Goal: Check status: Check status

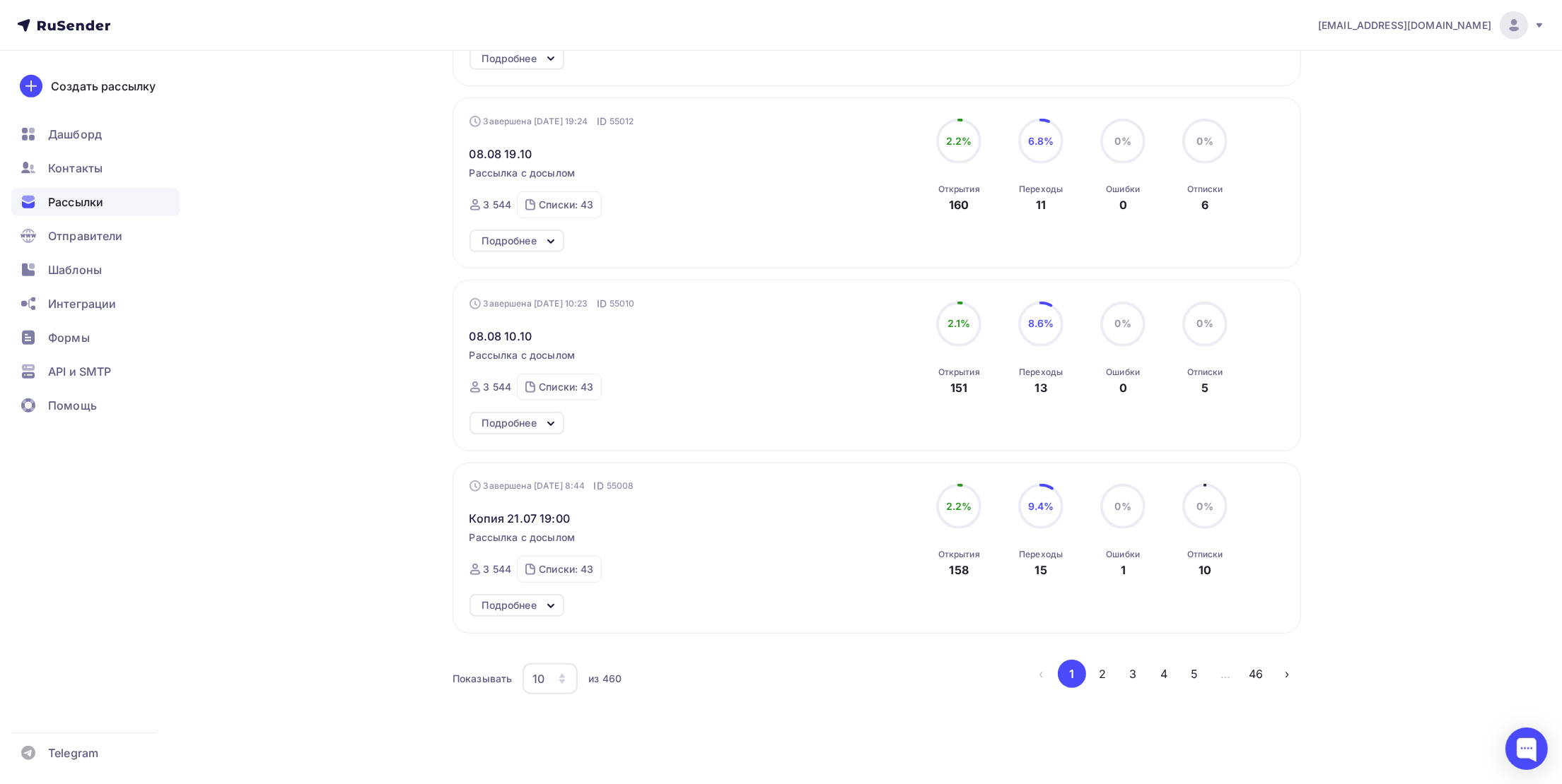
scroll to position [1235, 0]
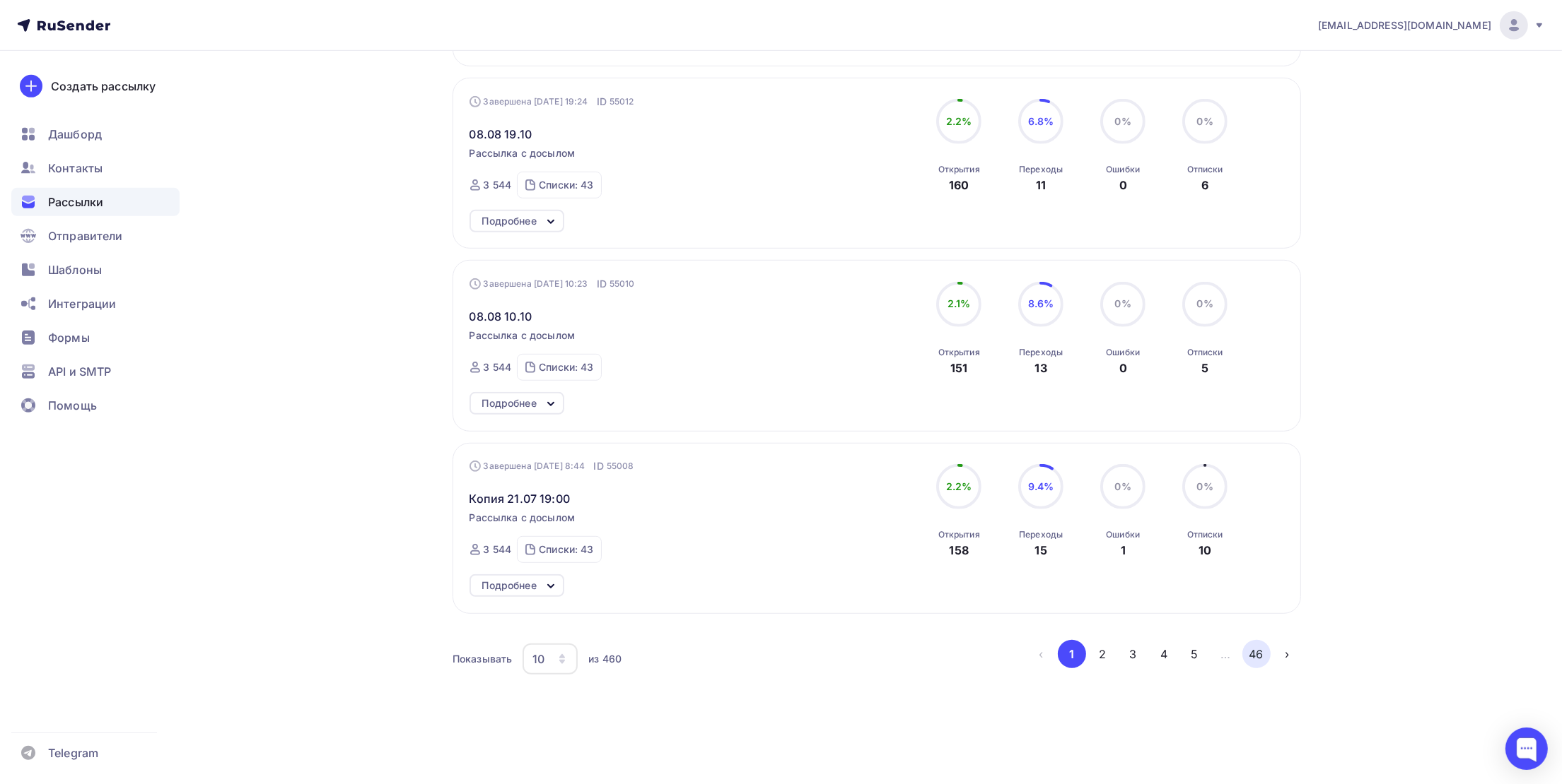
click at [1257, 651] on button "46" at bounding box center [1256, 654] width 28 height 28
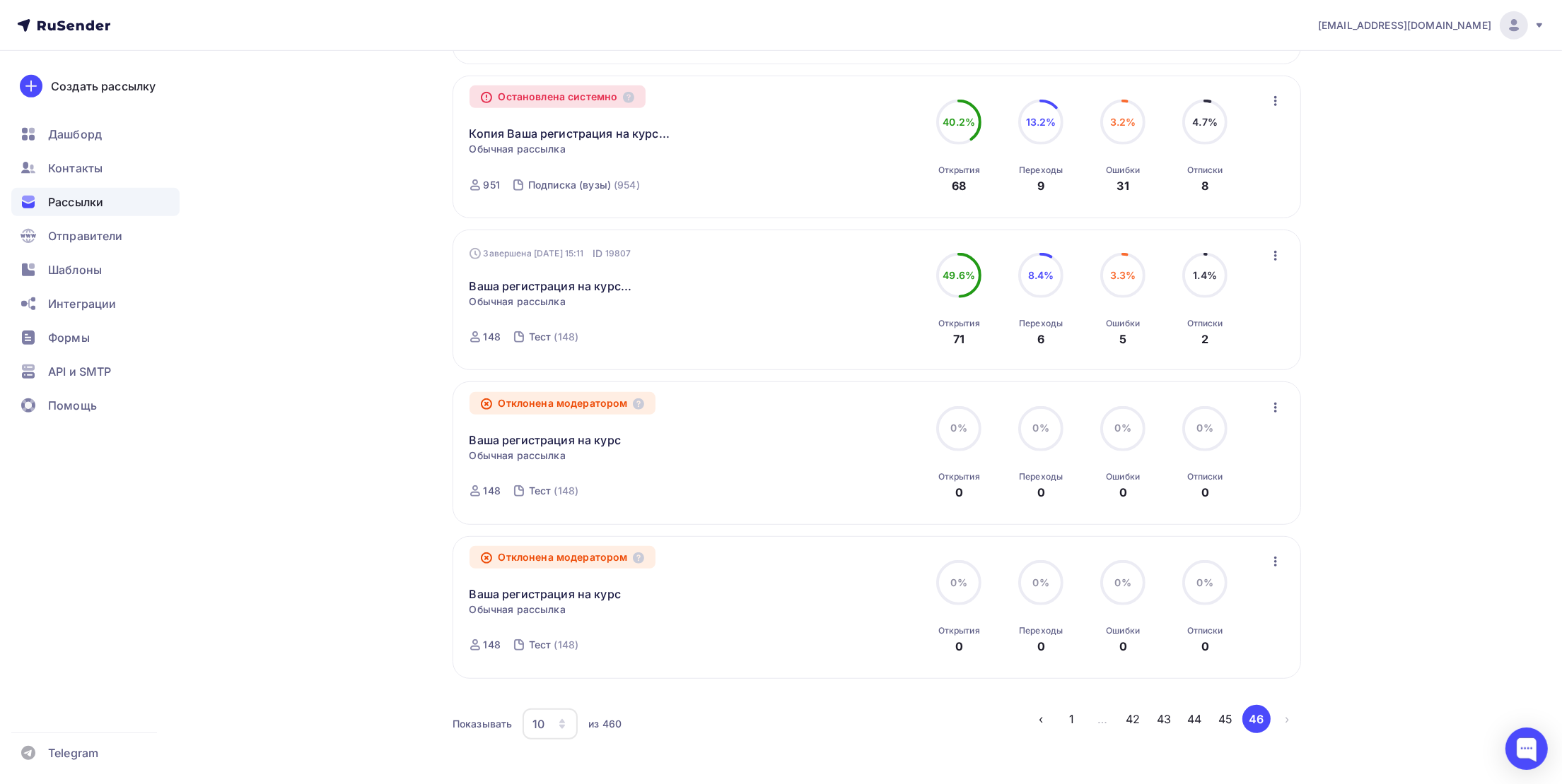
scroll to position [1102, 0]
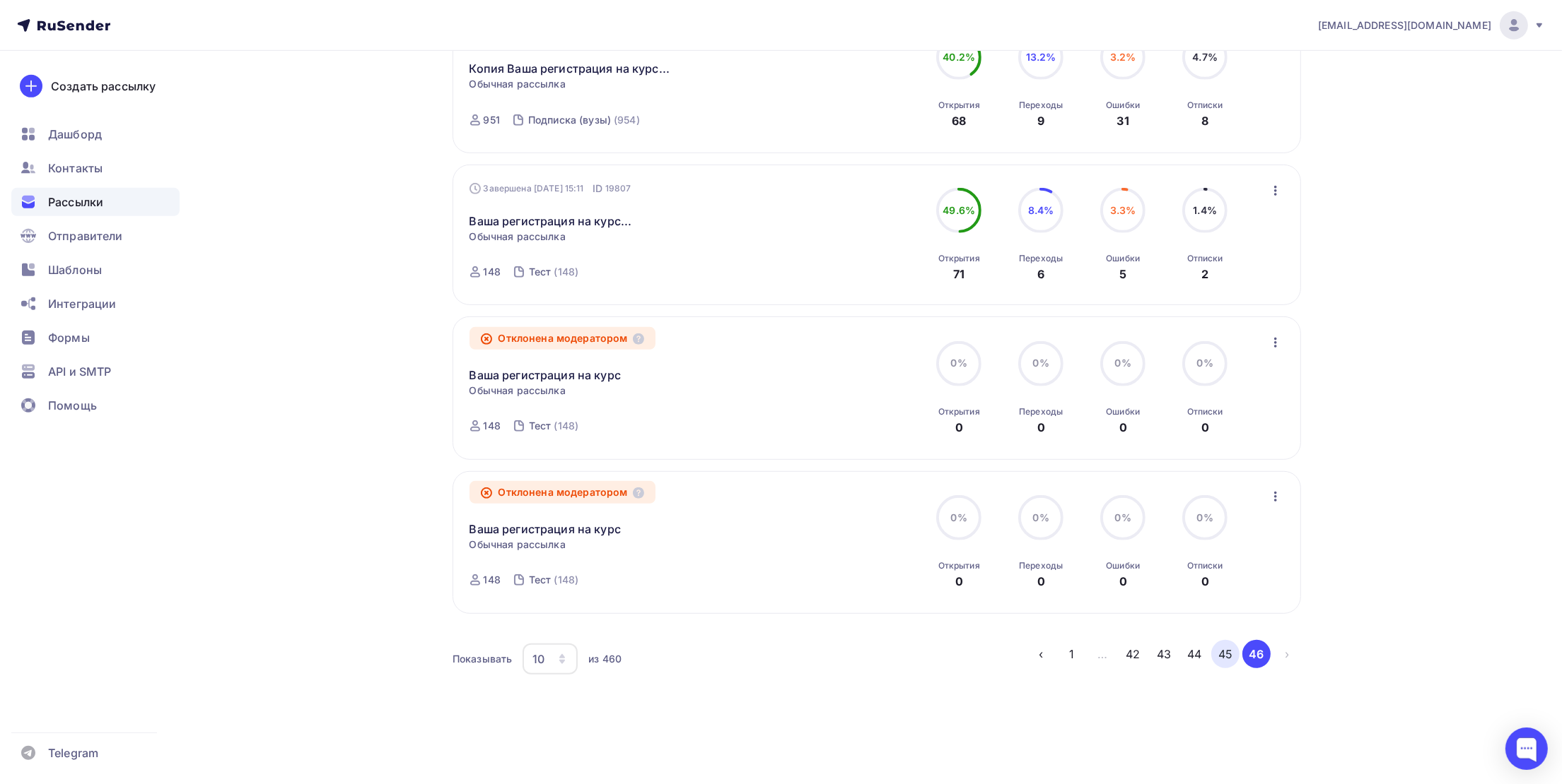
click at [1223, 656] on button "45" at bounding box center [1225, 654] width 28 height 28
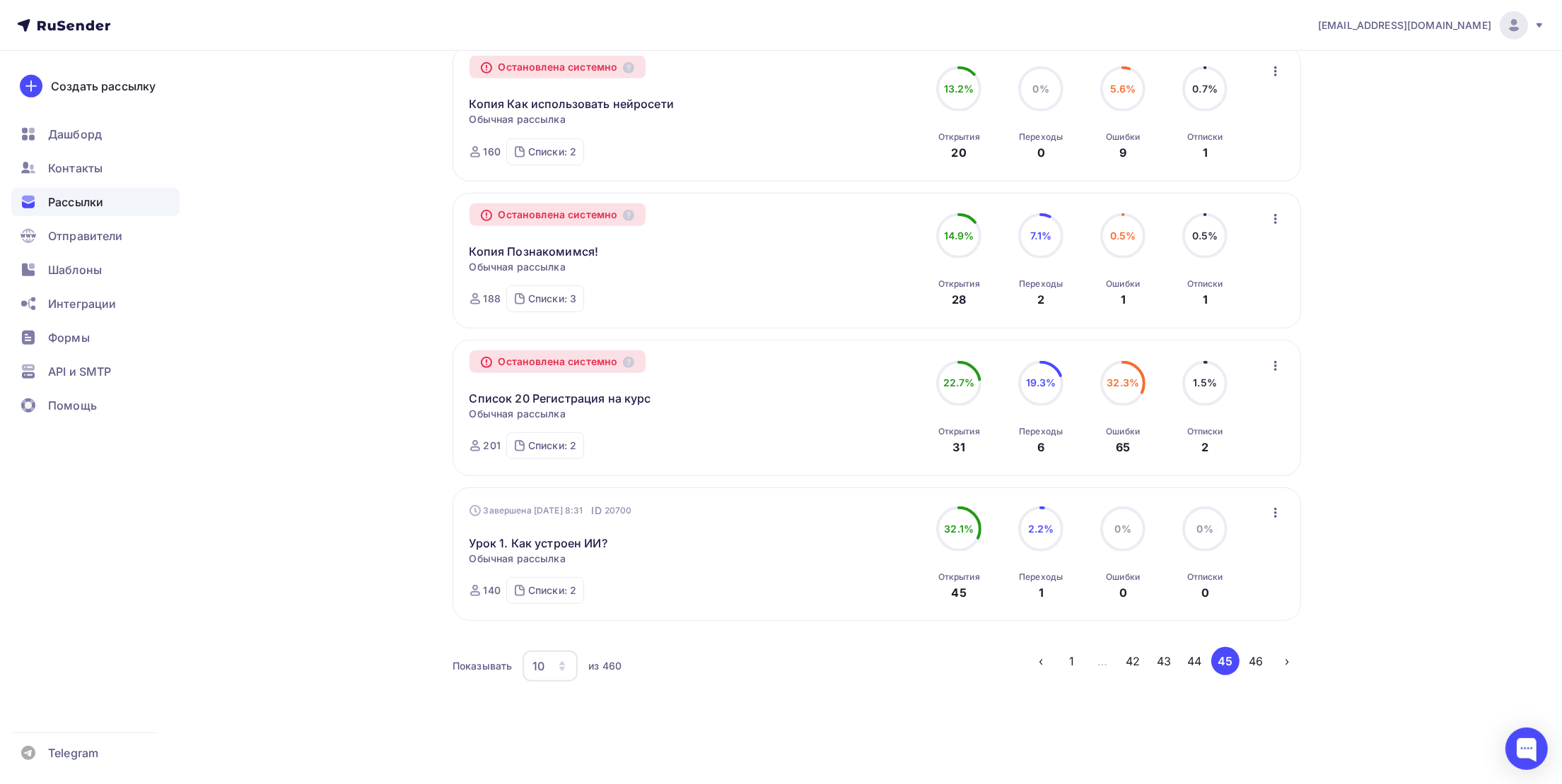
scroll to position [1065, 0]
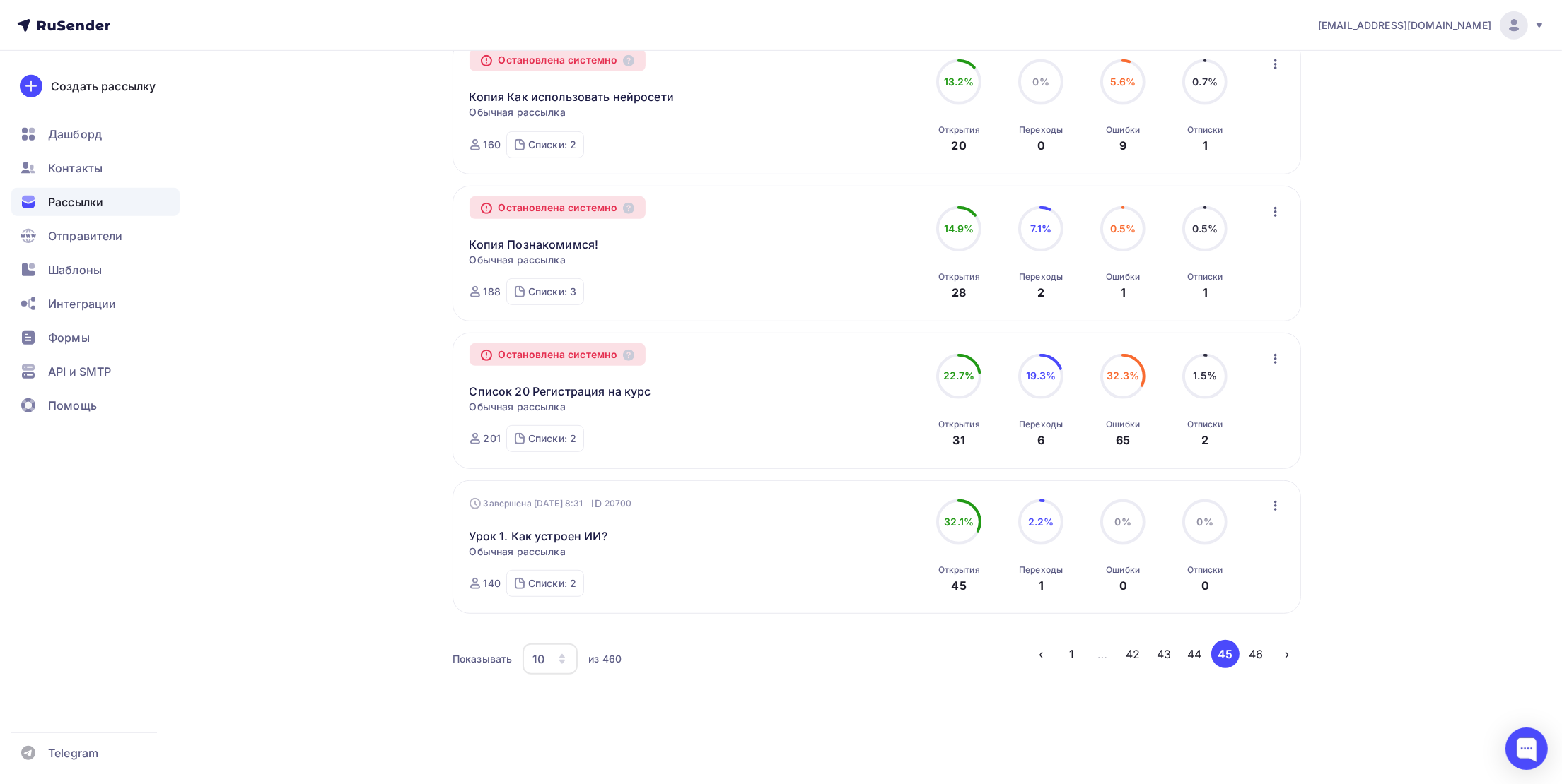
click at [1209, 665] on li "45" at bounding box center [1225, 654] width 31 height 28
click at [1202, 659] on button "44" at bounding box center [1194, 654] width 28 height 28
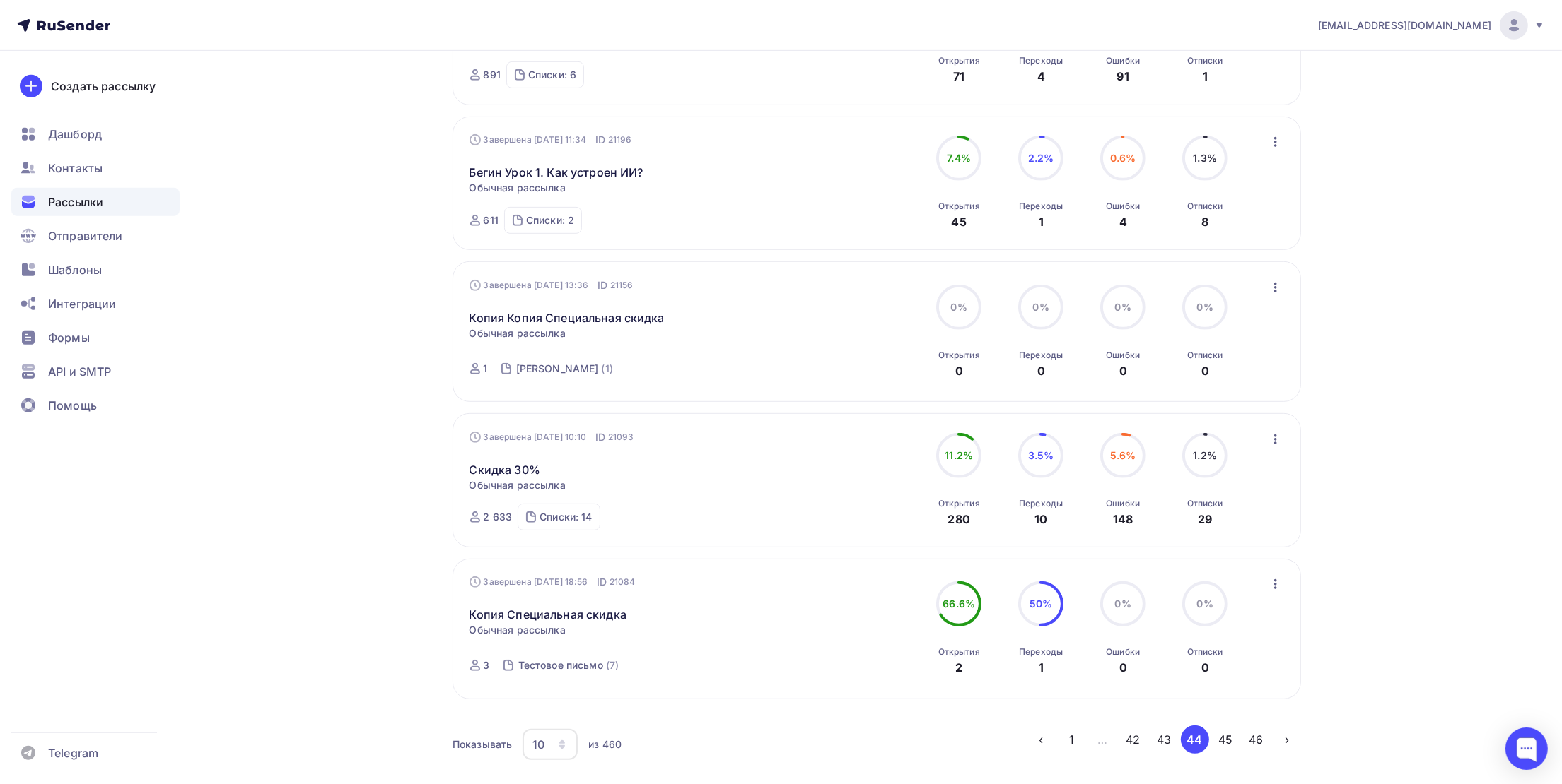
scroll to position [1091, 0]
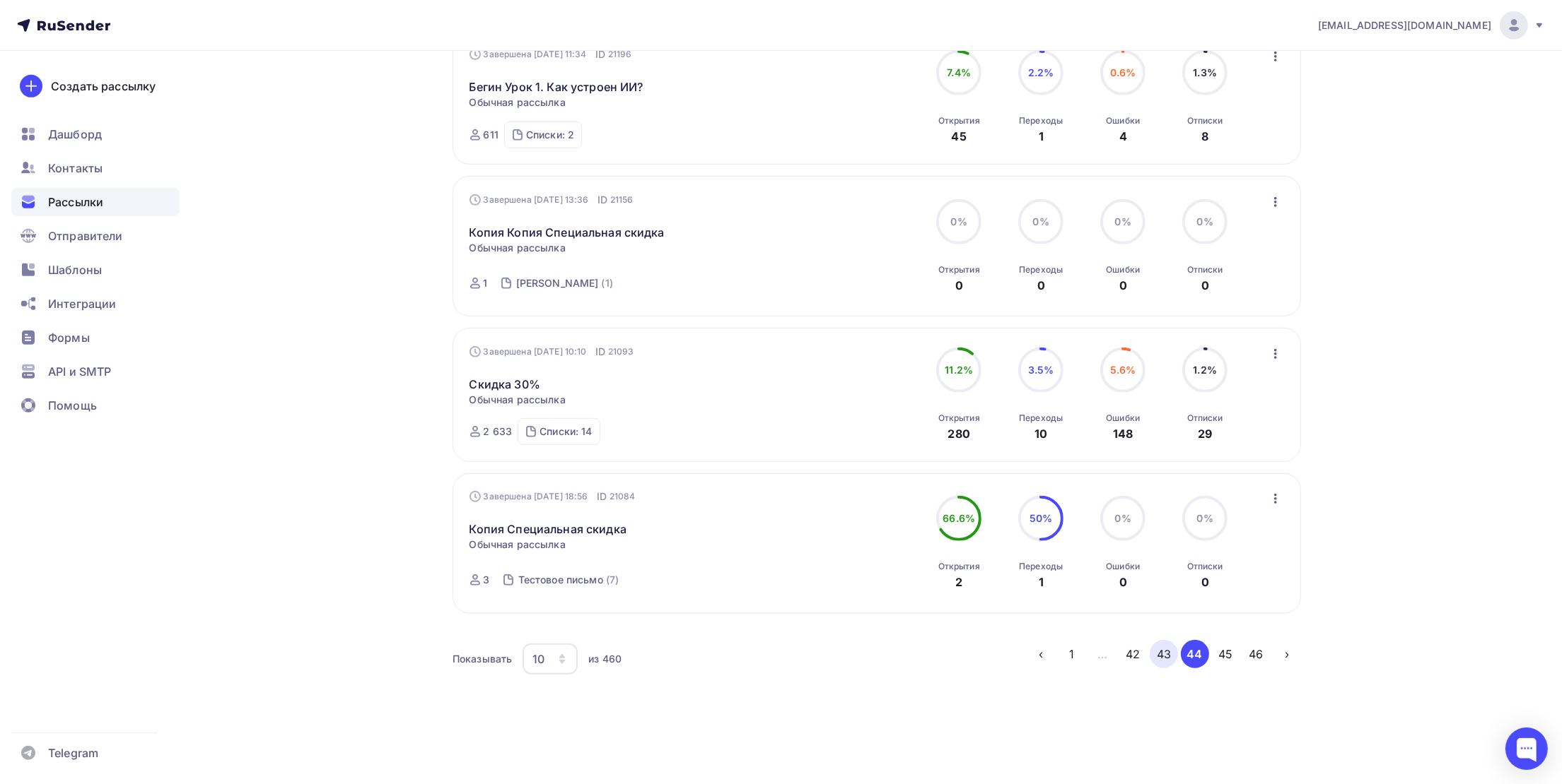
click at [1164, 657] on button "43" at bounding box center [1163, 654] width 28 height 28
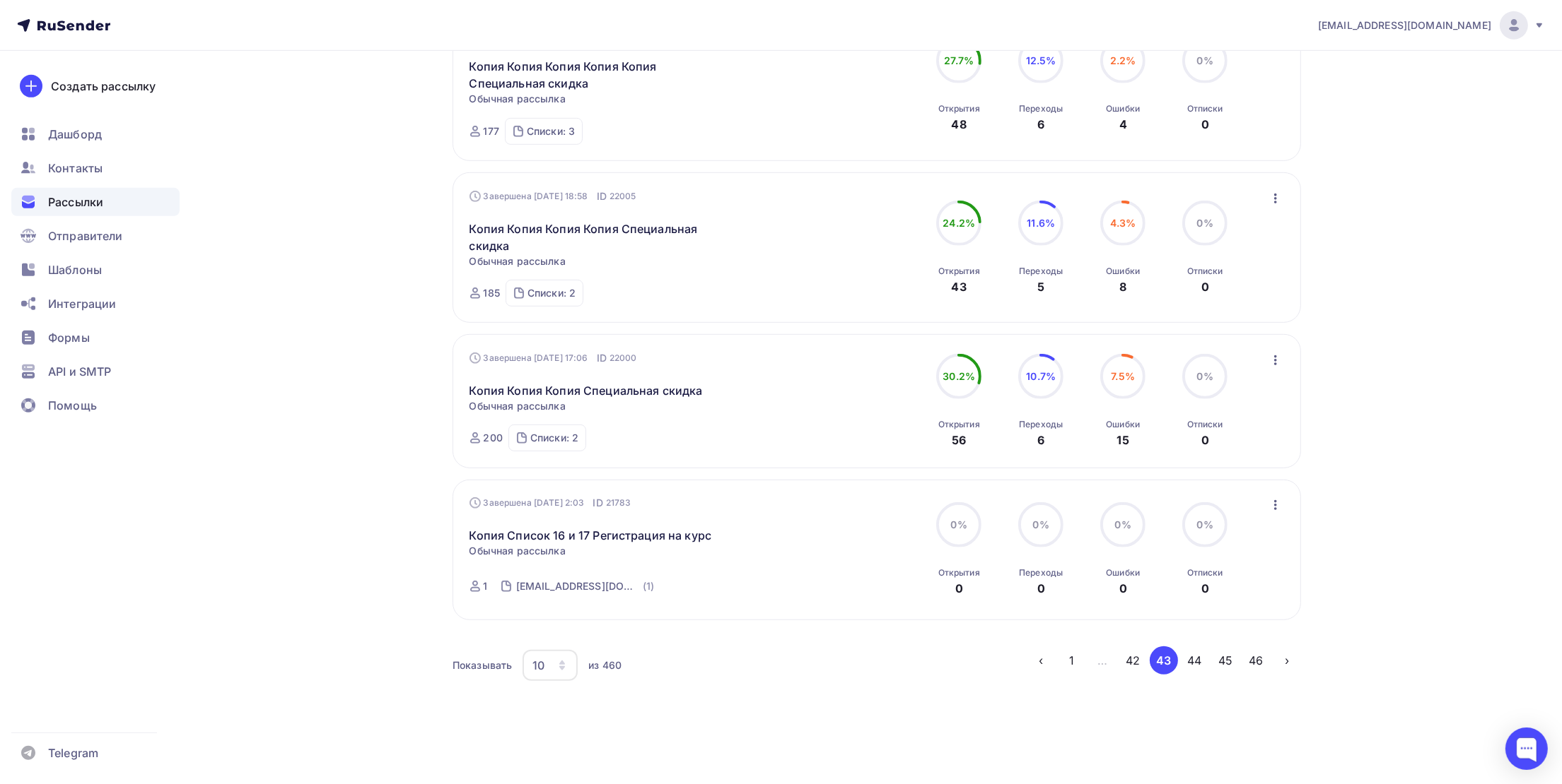
scroll to position [1110, 0]
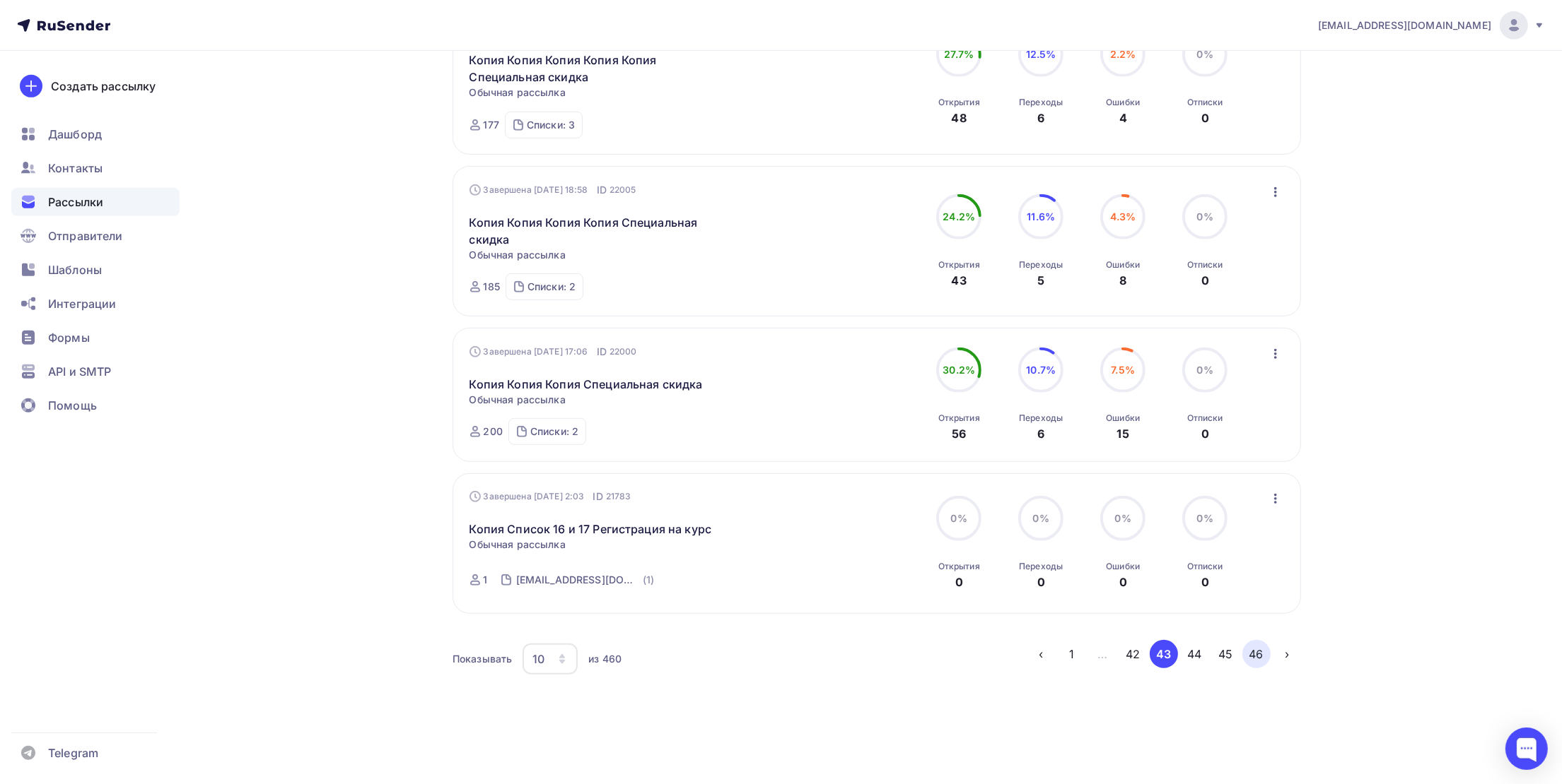
click at [1257, 661] on button "46" at bounding box center [1256, 654] width 28 height 28
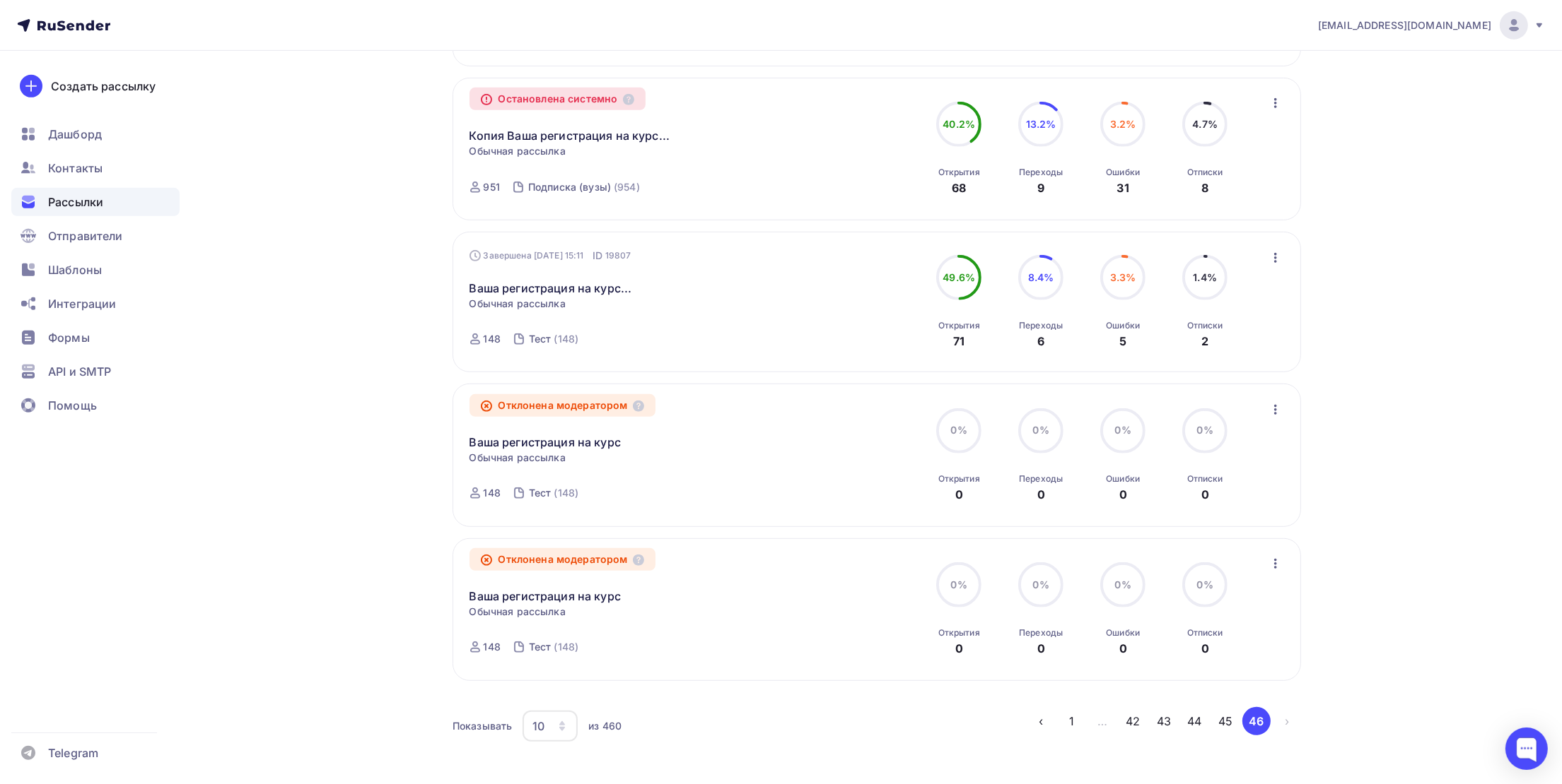
scroll to position [1102, 0]
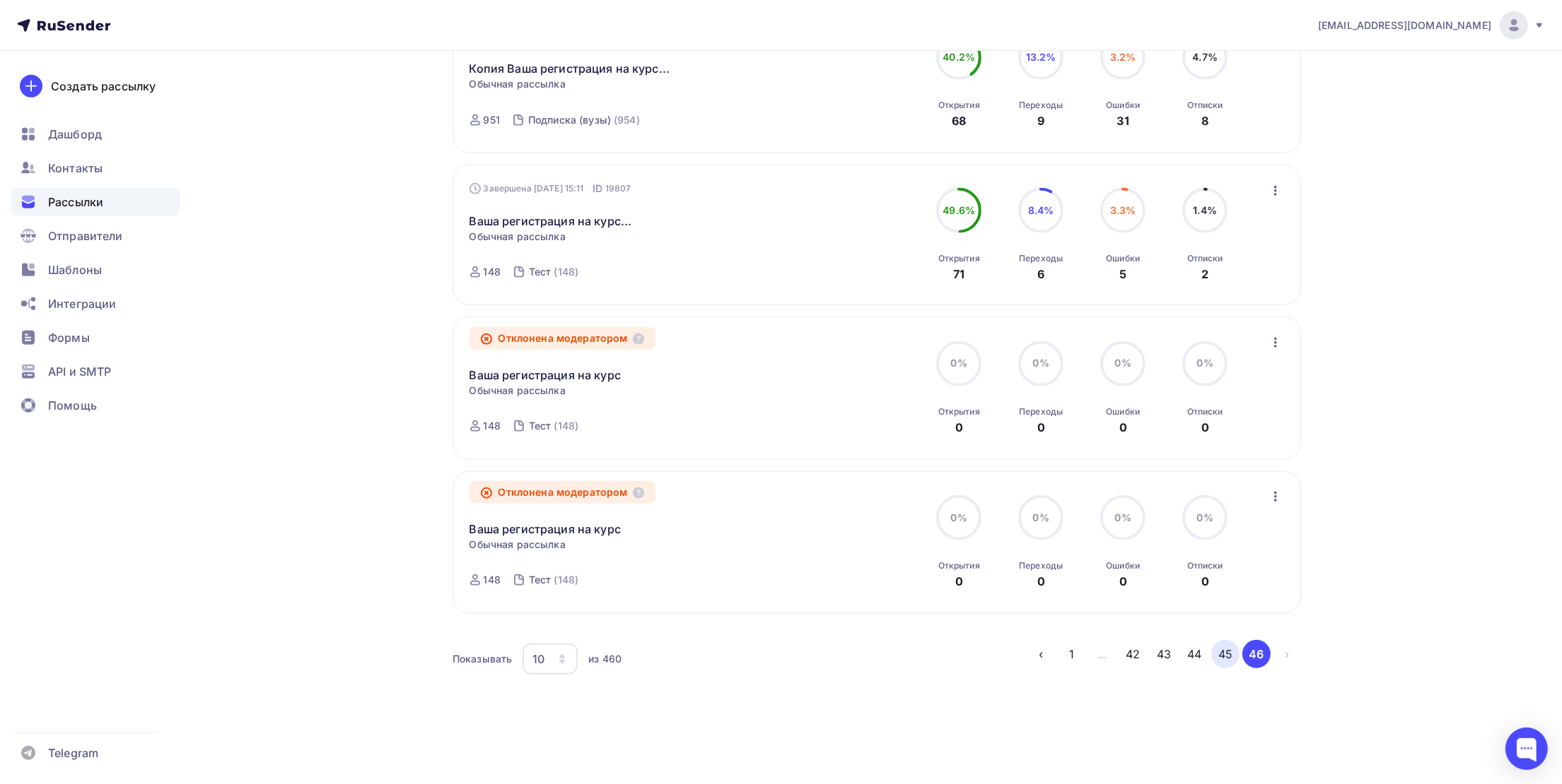
click at [1216, 652] on button "45" at bounding box center [1225, 654] width 28 height 28
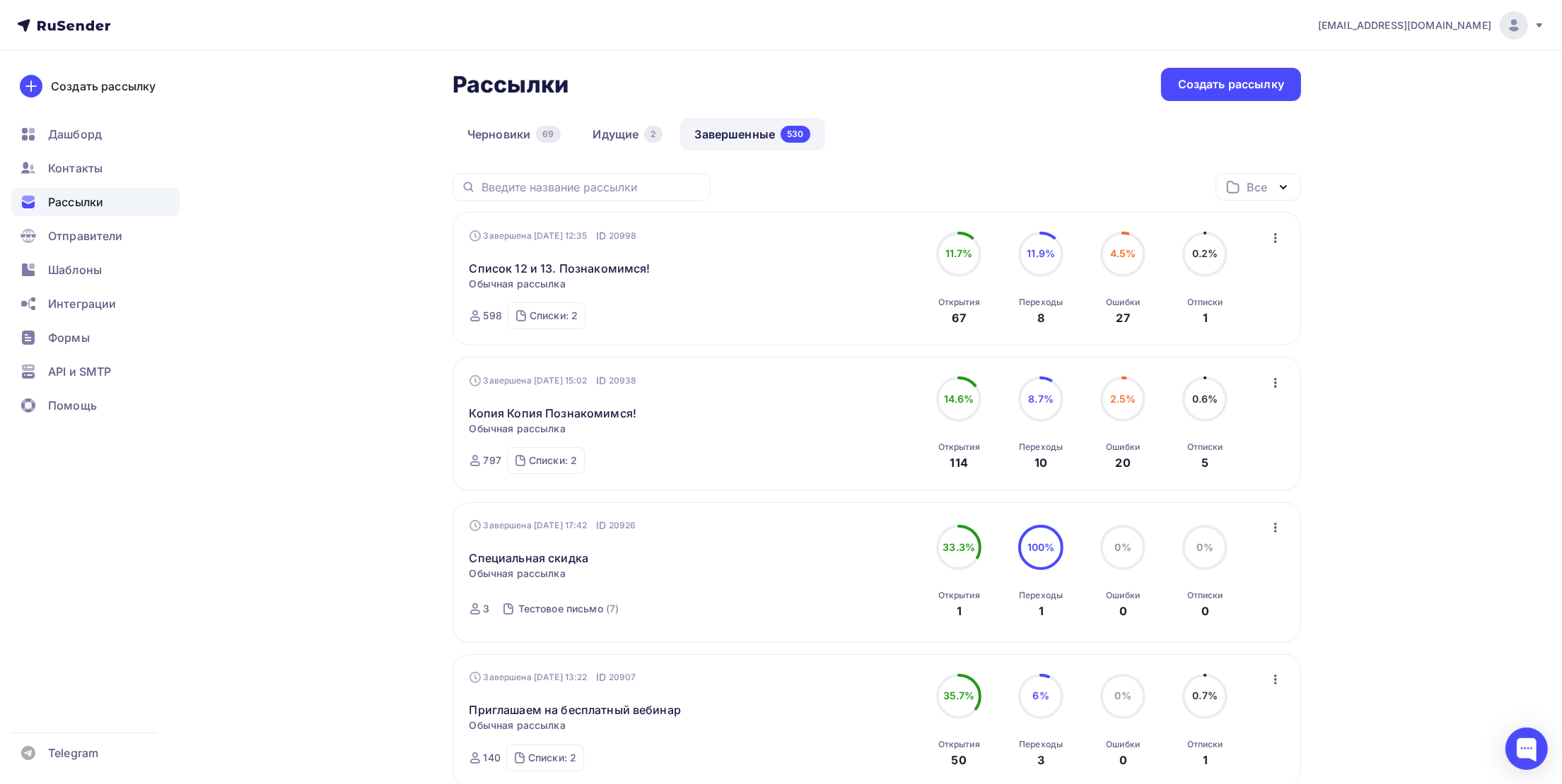
scroll to position [0, 0]
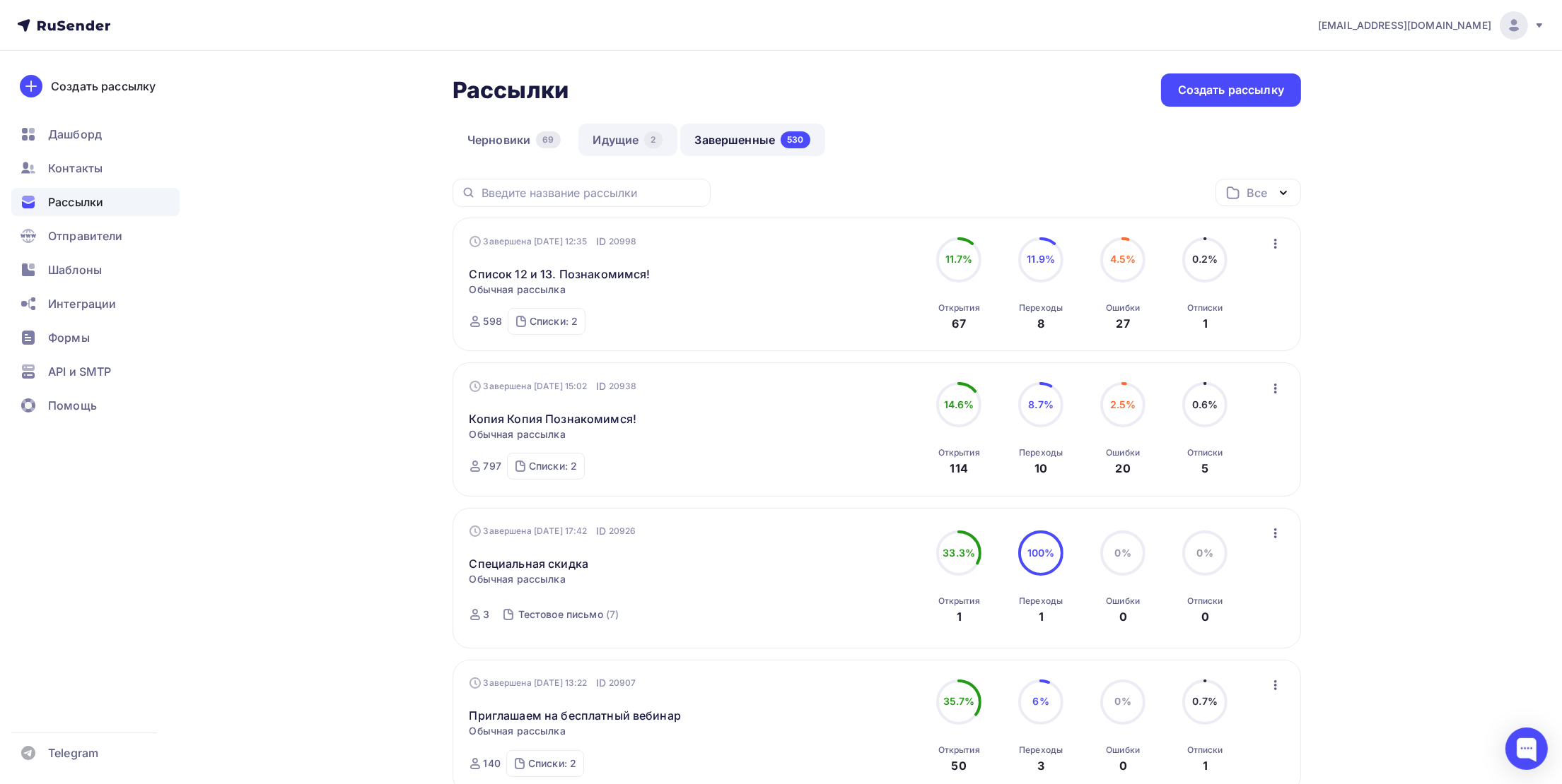
click at [631, 139] on link "Идущие 2" at bounding box center [627, 140] width 99 height 33
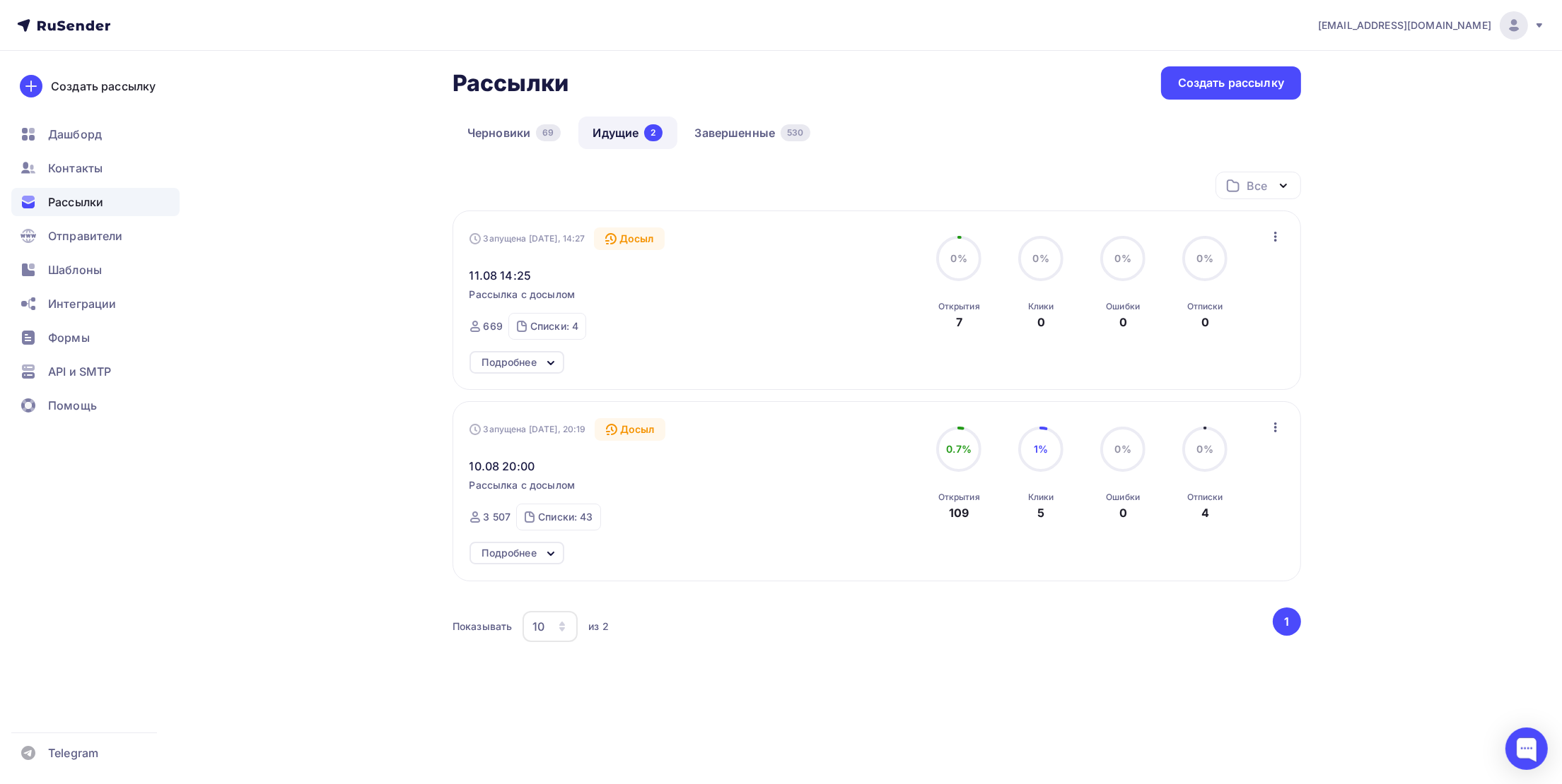
scroll to position [10, 0]
click at [728, 143] on link "Завершенные 530" at bounding box center [753, 131] width 145 height 33
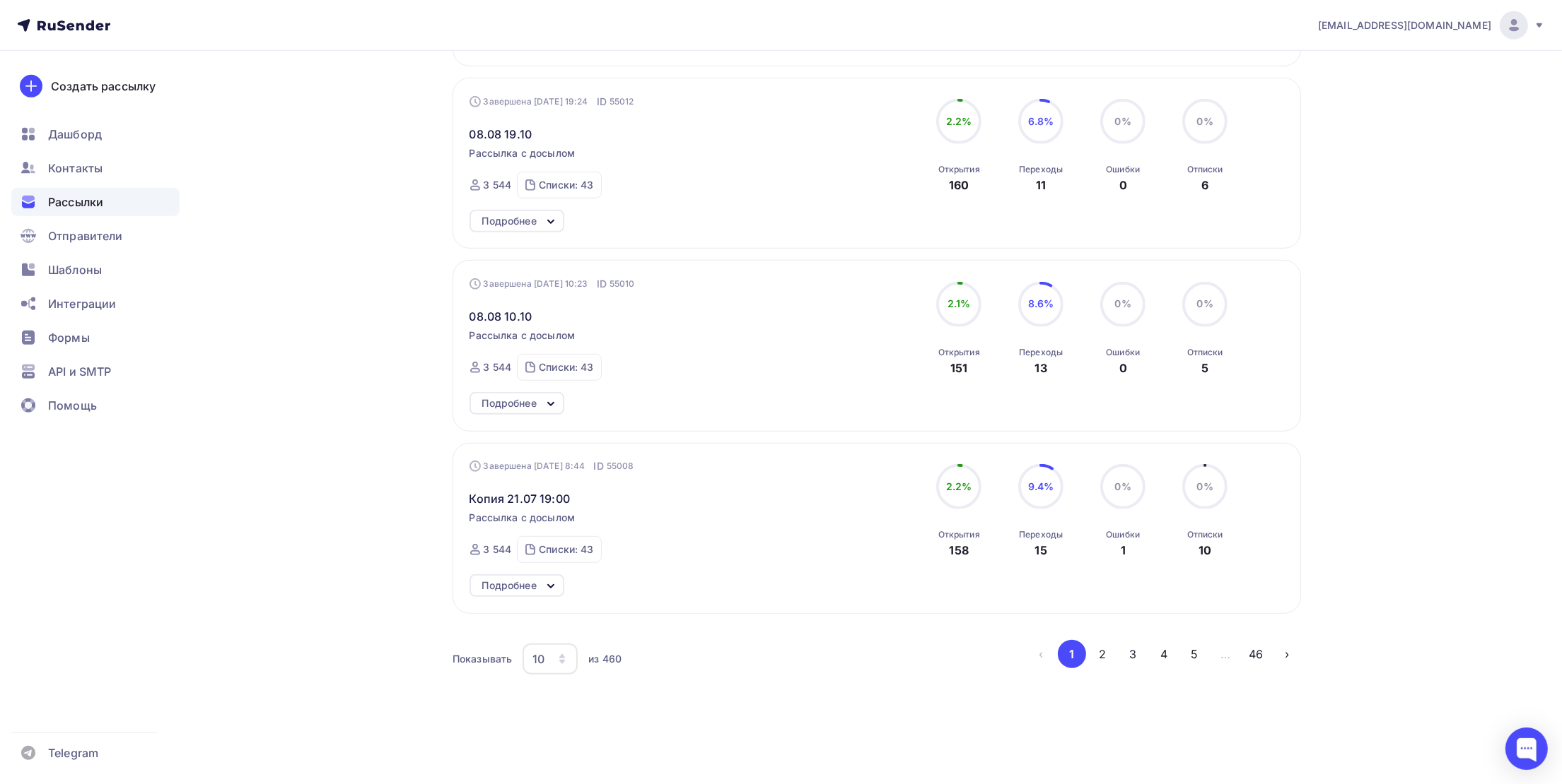
scroll to position [1235, 0]
click at [1100, 646] on button "2" at bounding box center [1101, 654] width 28 height 28
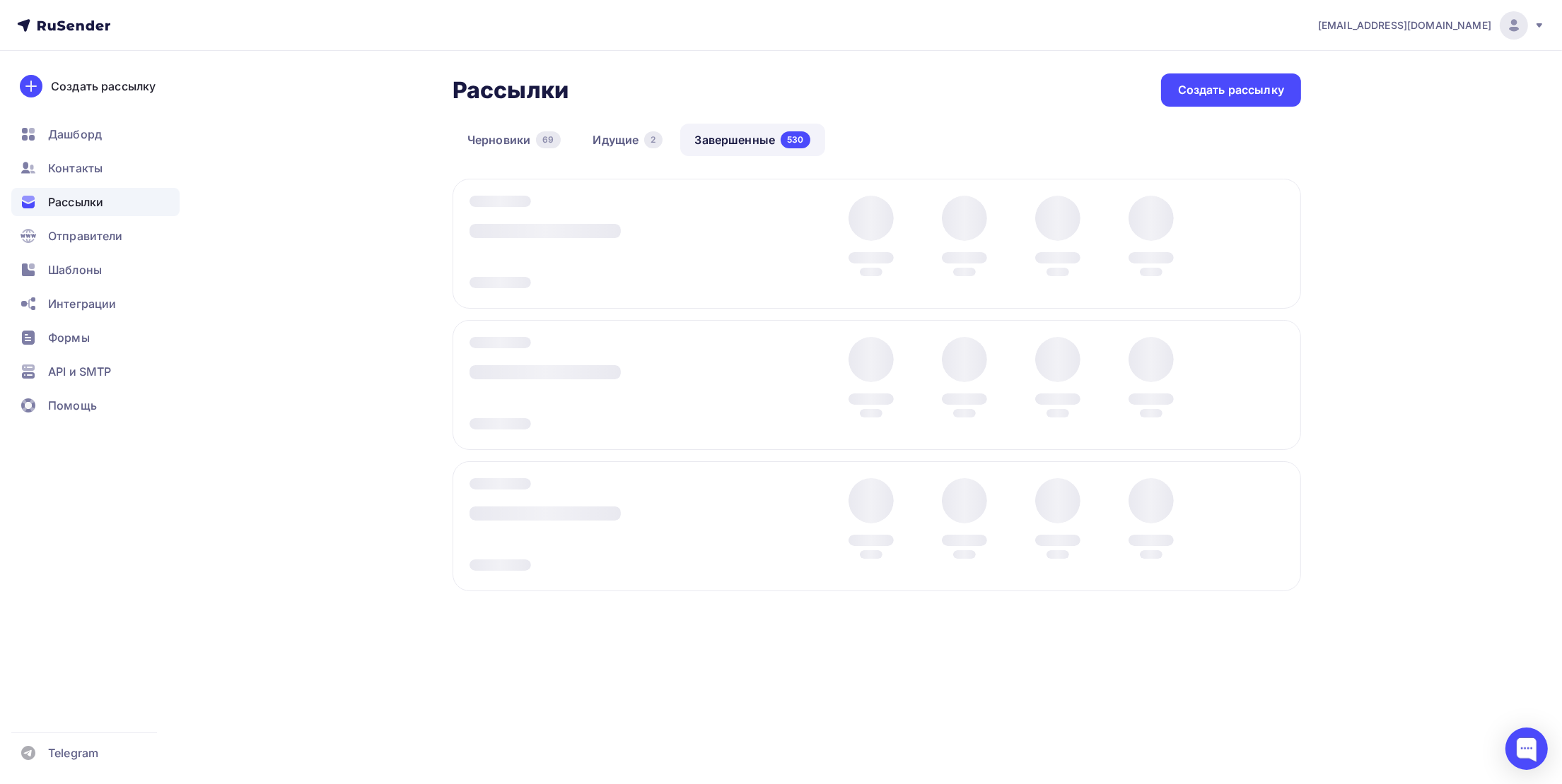
scroll to position [0, 0]
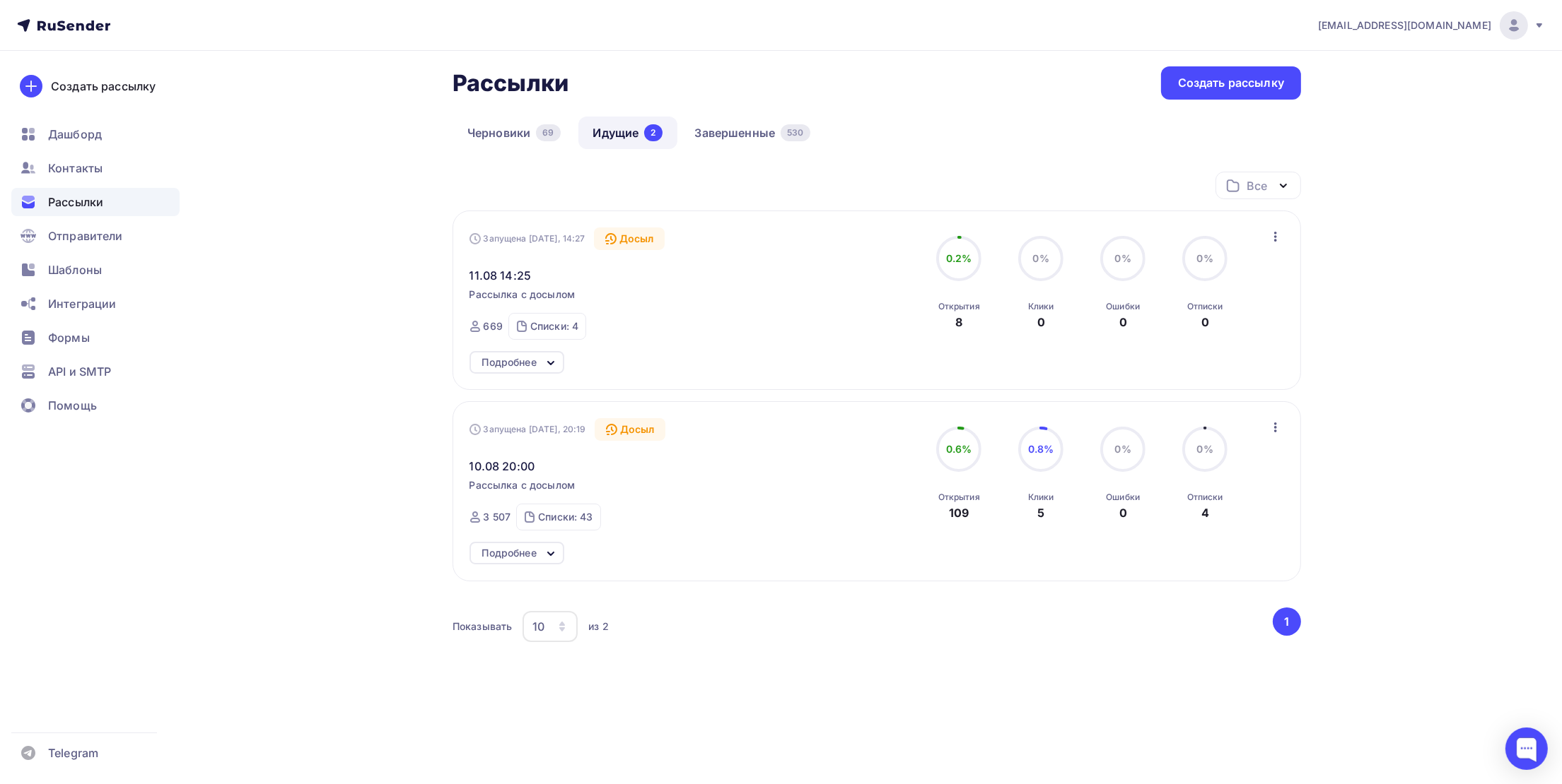
scroll to position [10, 0]
click at [765, 133] on link "Завершенные 530" at bounding box center [753, 131] width 145 height 33
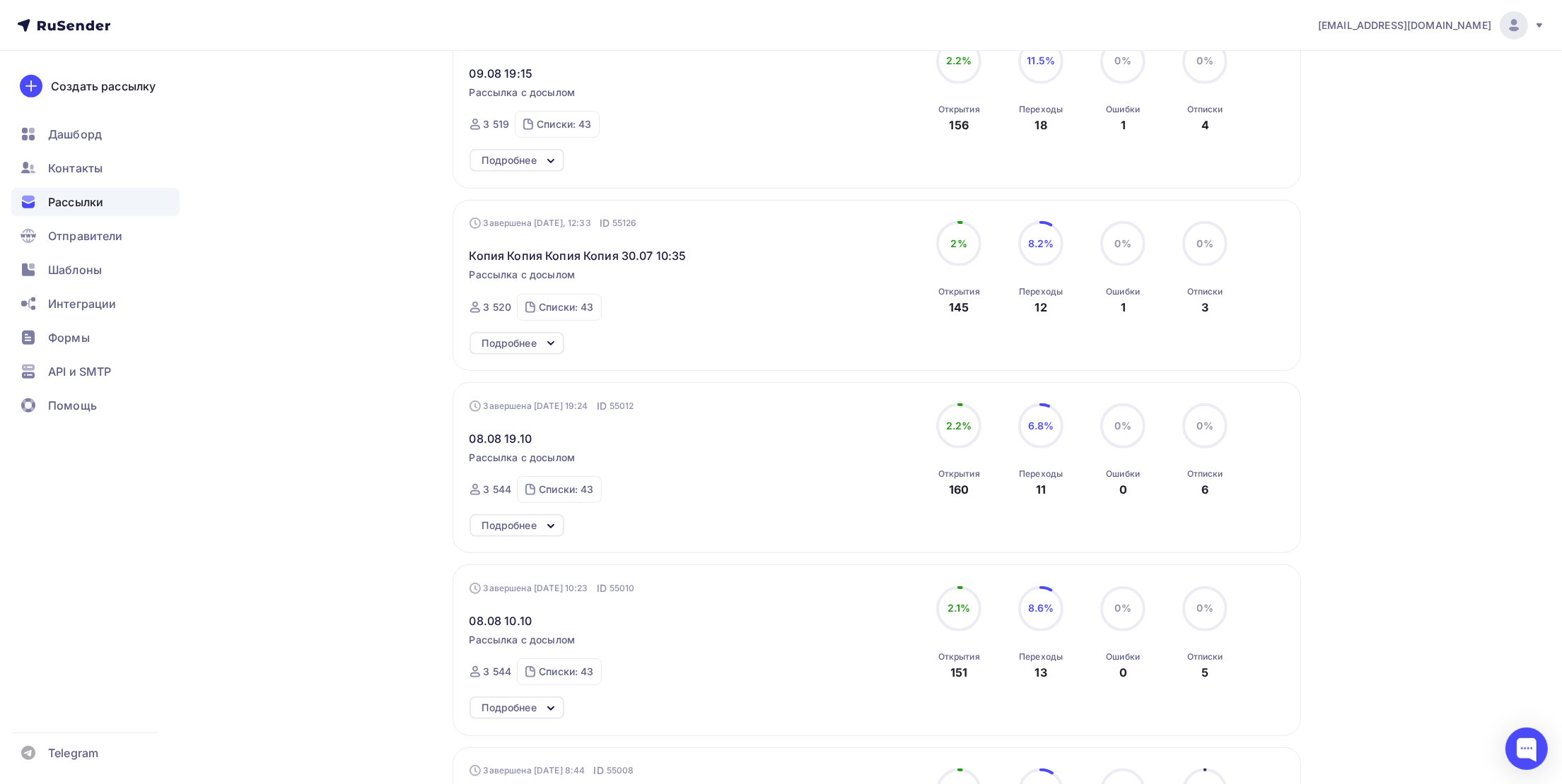
scroll to position [1235, 0]
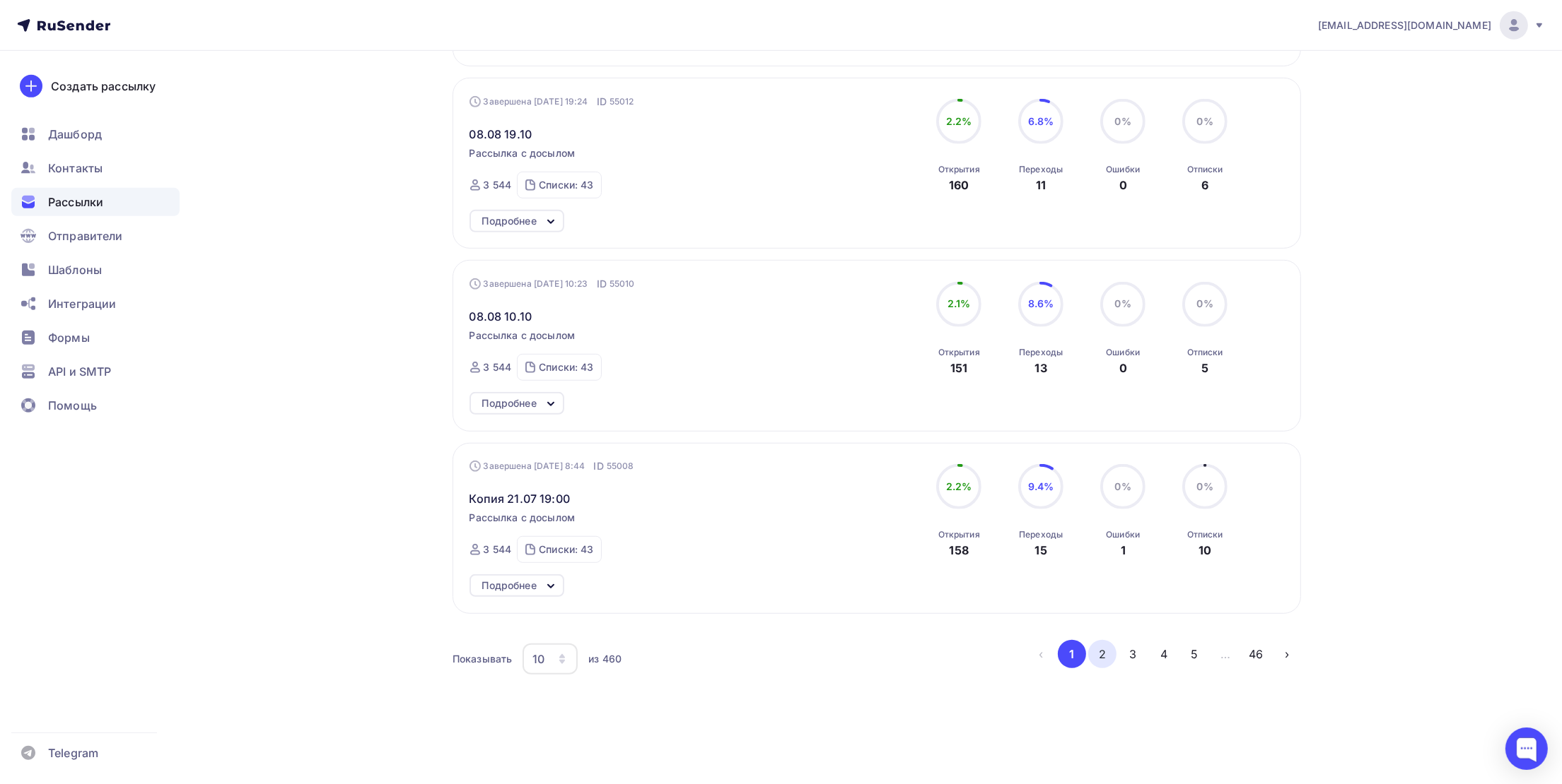
click at [1100, 650] on button "2" at bounding box center [1101, 654] width 28 height 28
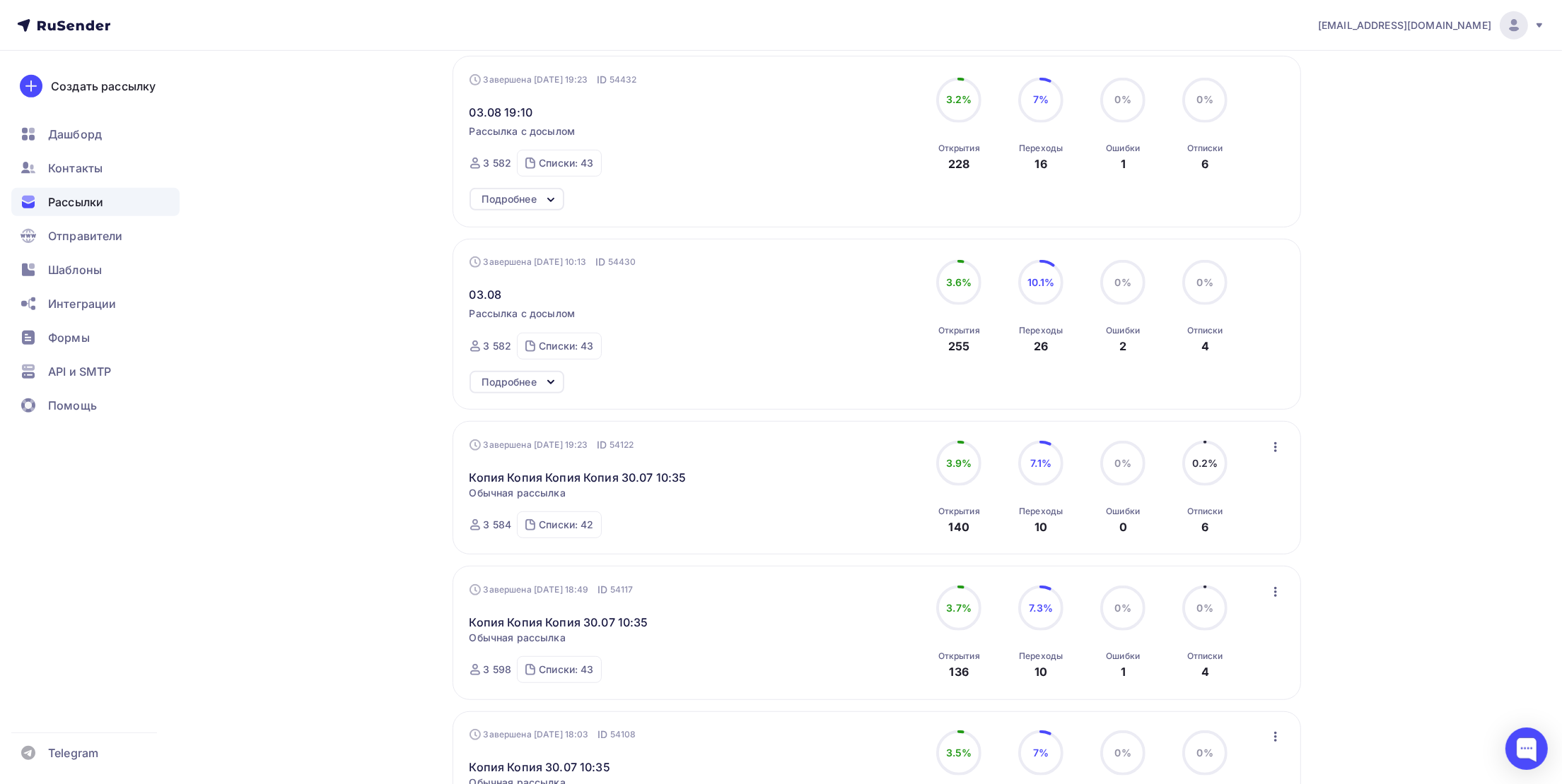
scroll to position [1006, 0]
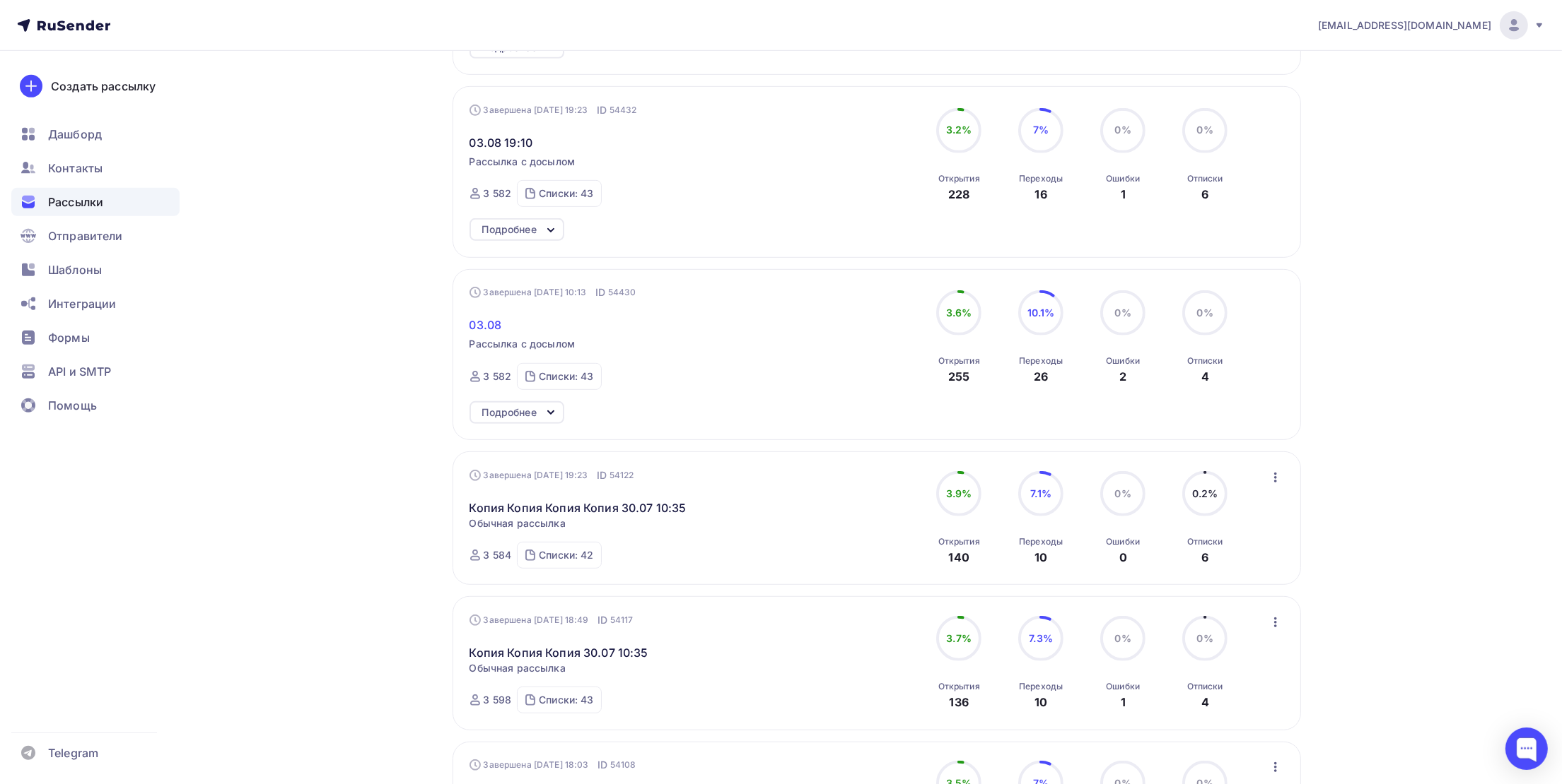
click at [492, 331] on span "03.08" at bounding box center [486, 326] width 33 height 17
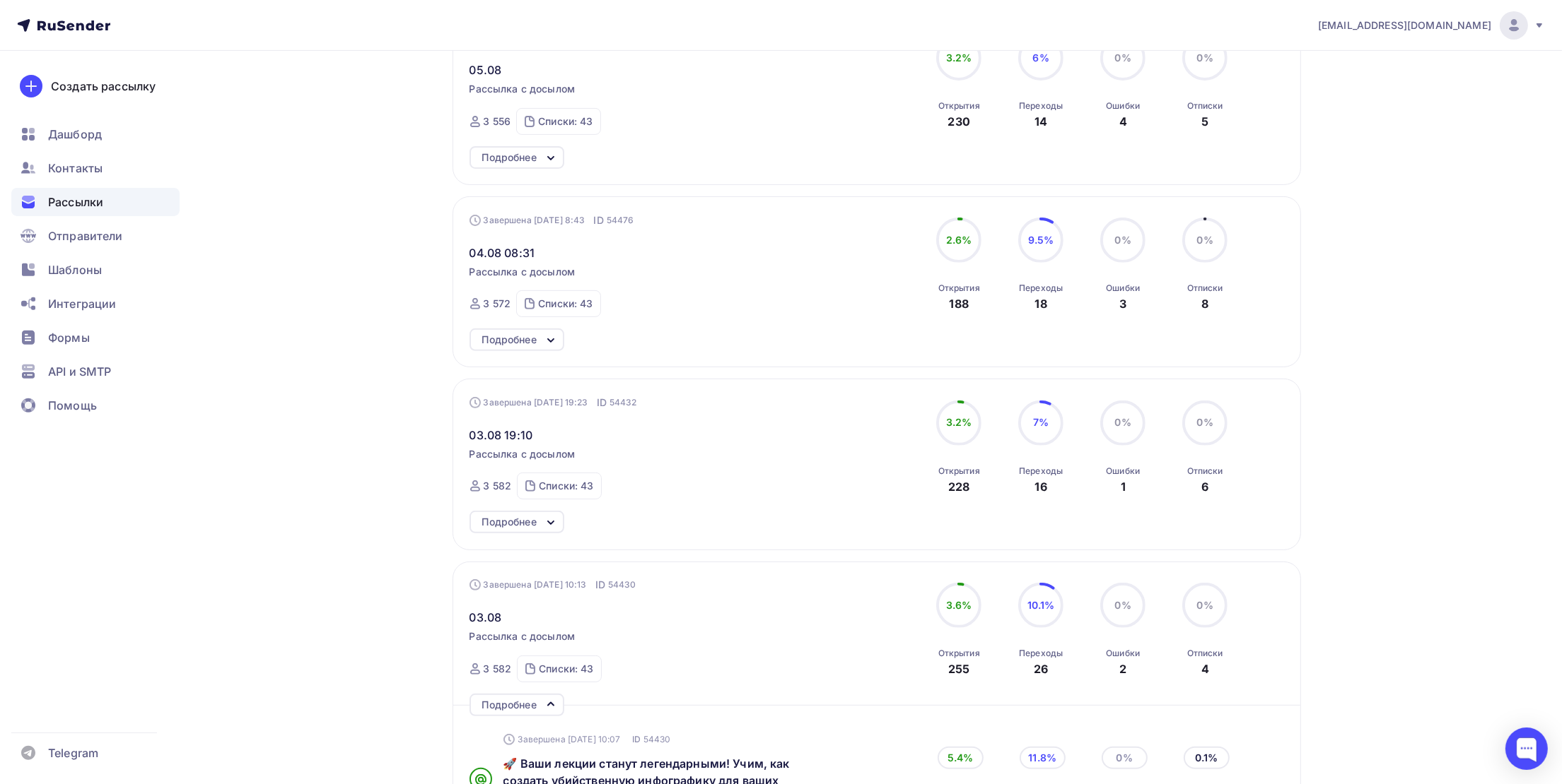
scroll to position [689, 0]
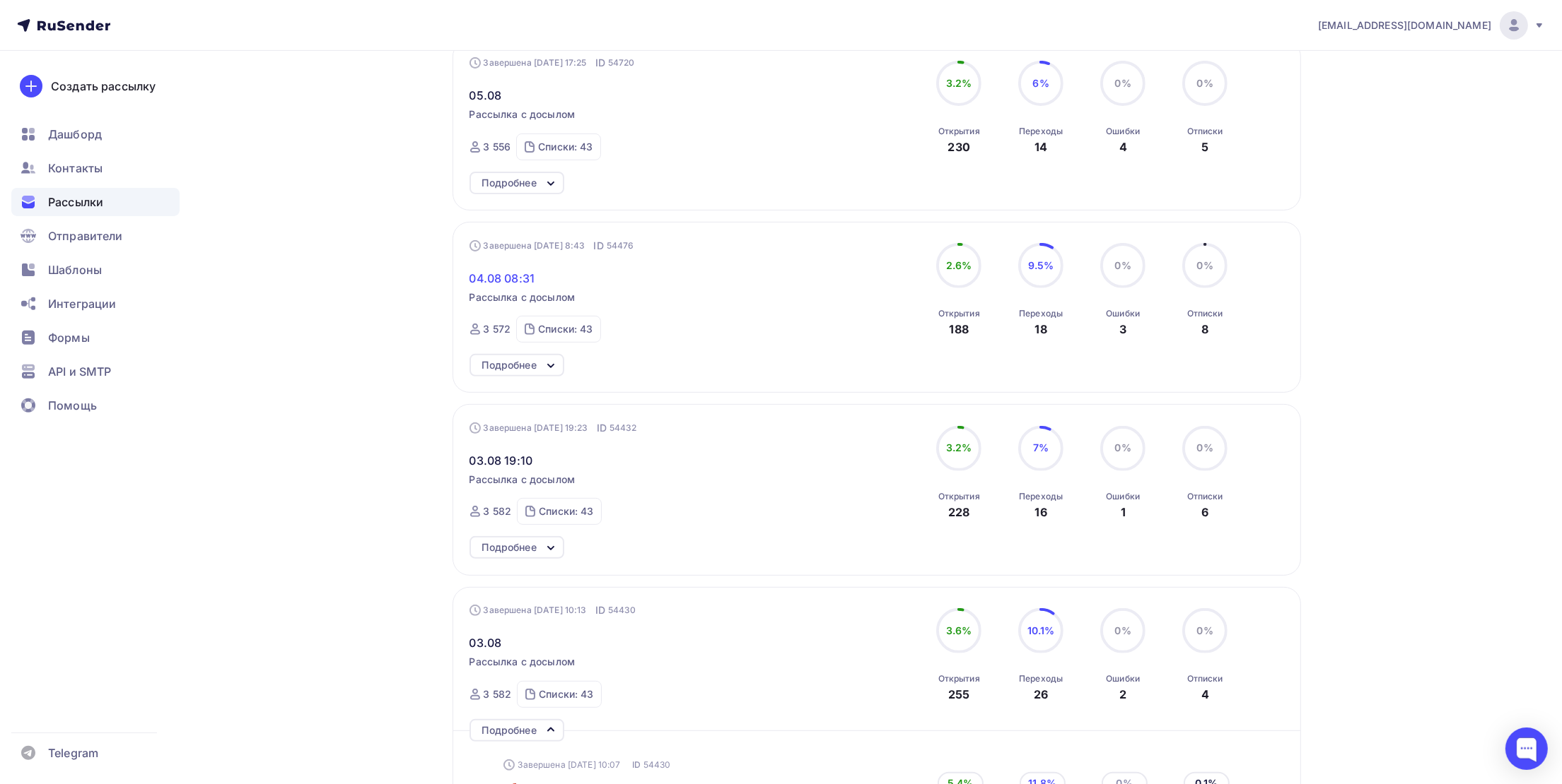
click at [516, 283] on span "04.08 08:31" at bounding box center [502, 278] width 66 height 17
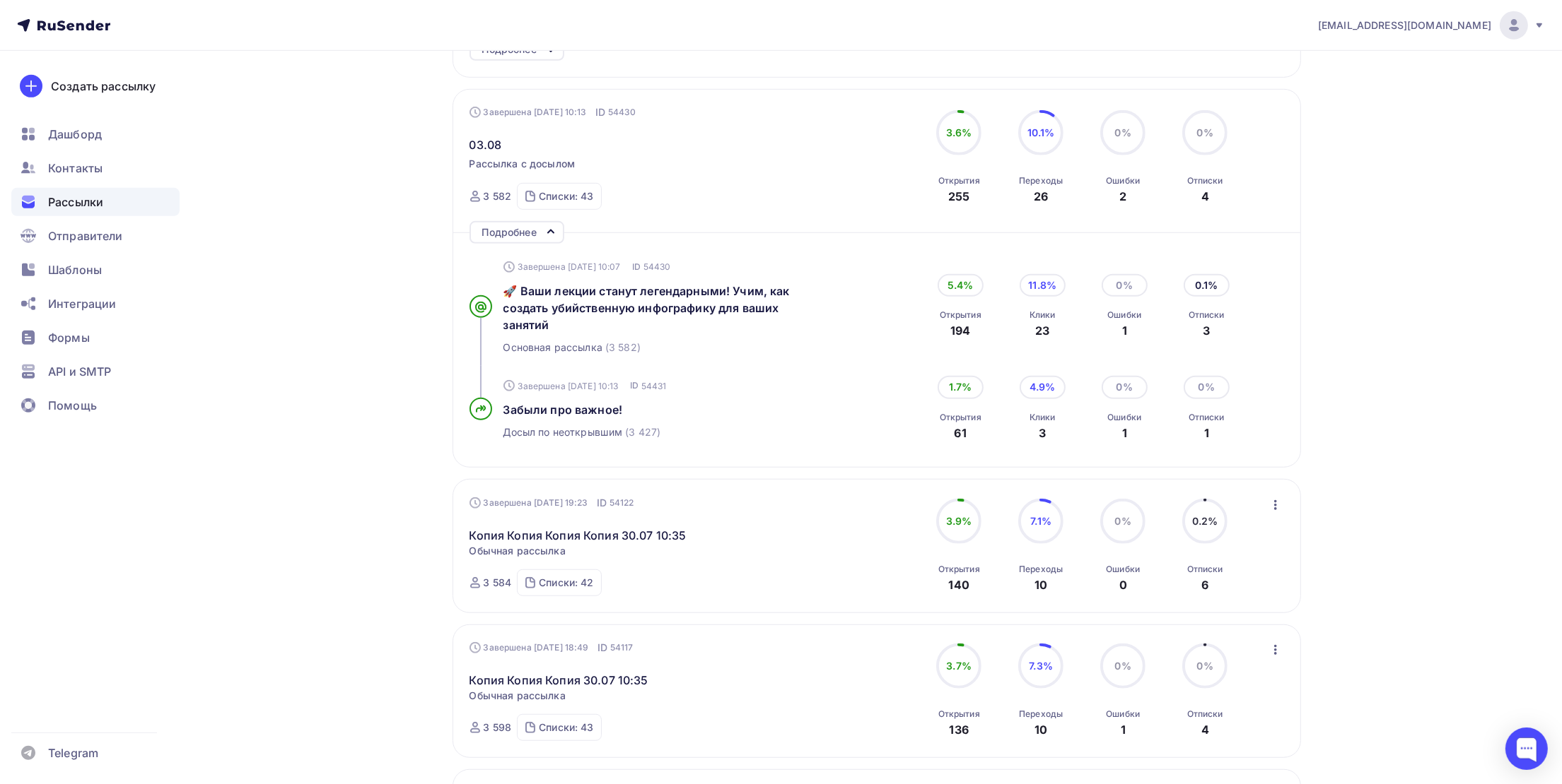
scroll to position [1672, 0]
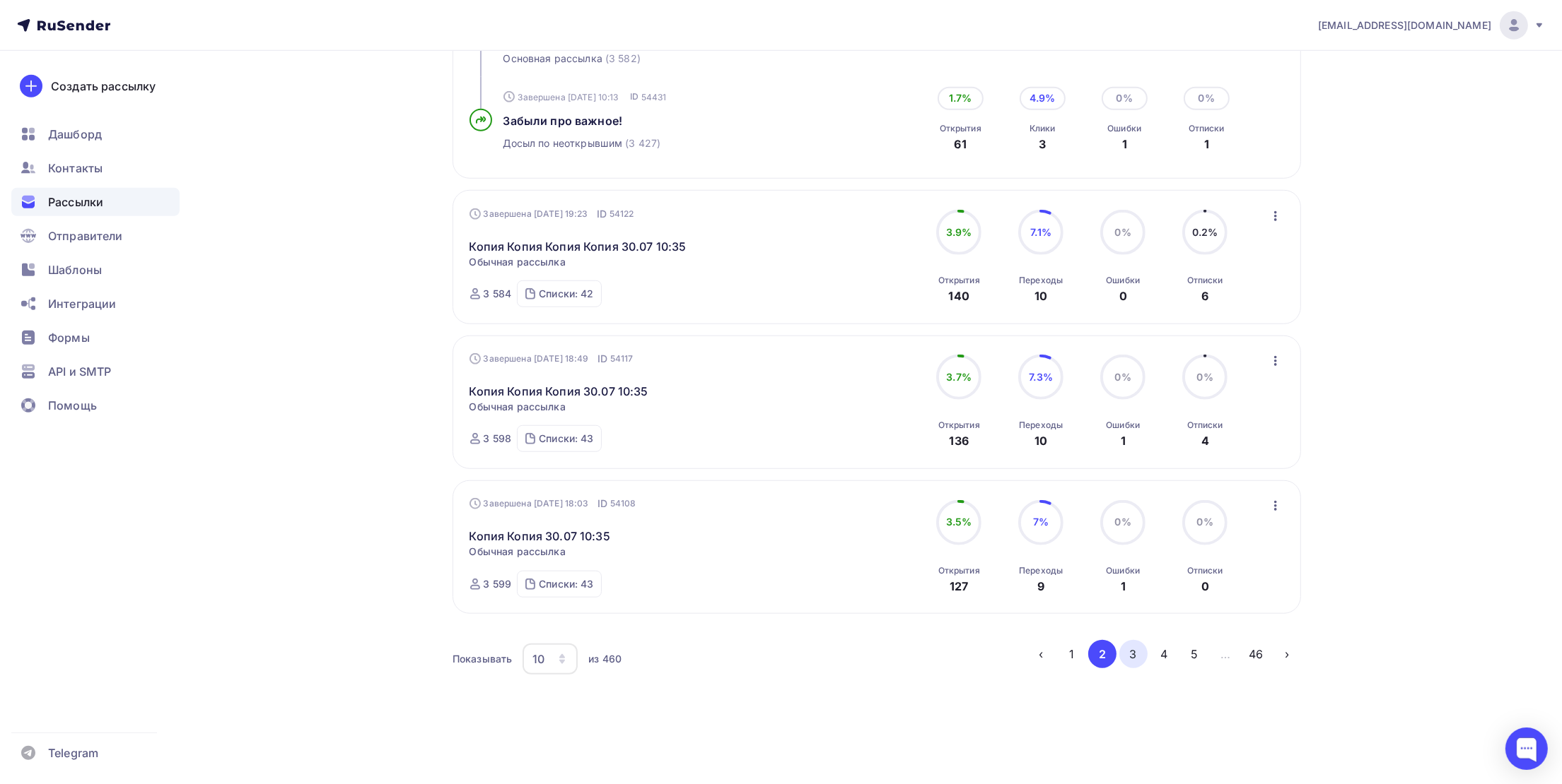
click at [1124, 660] on button "3" at bounding box center [1132, 654] width 28 height 28
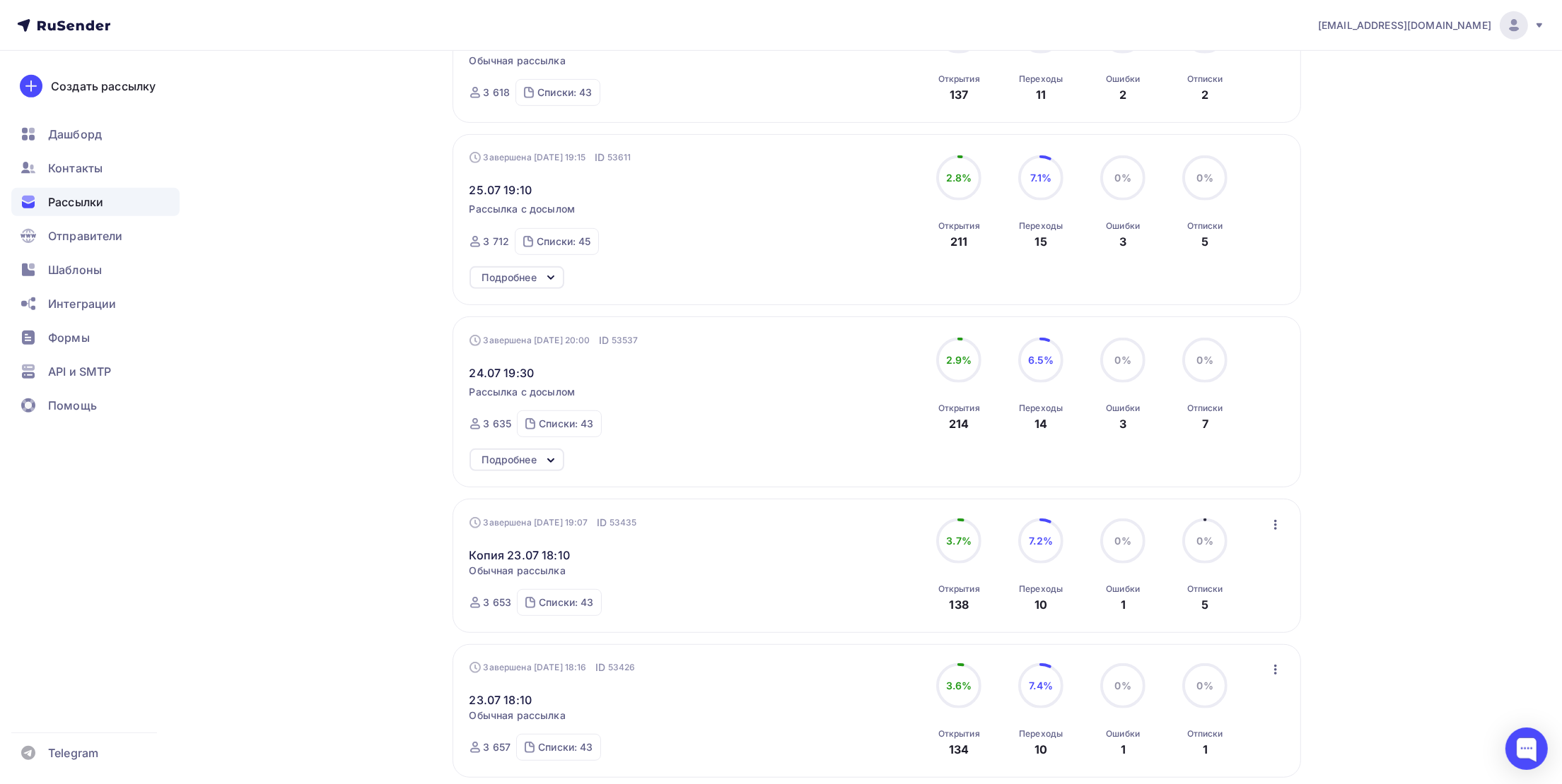
scroll to position [1198, 0]
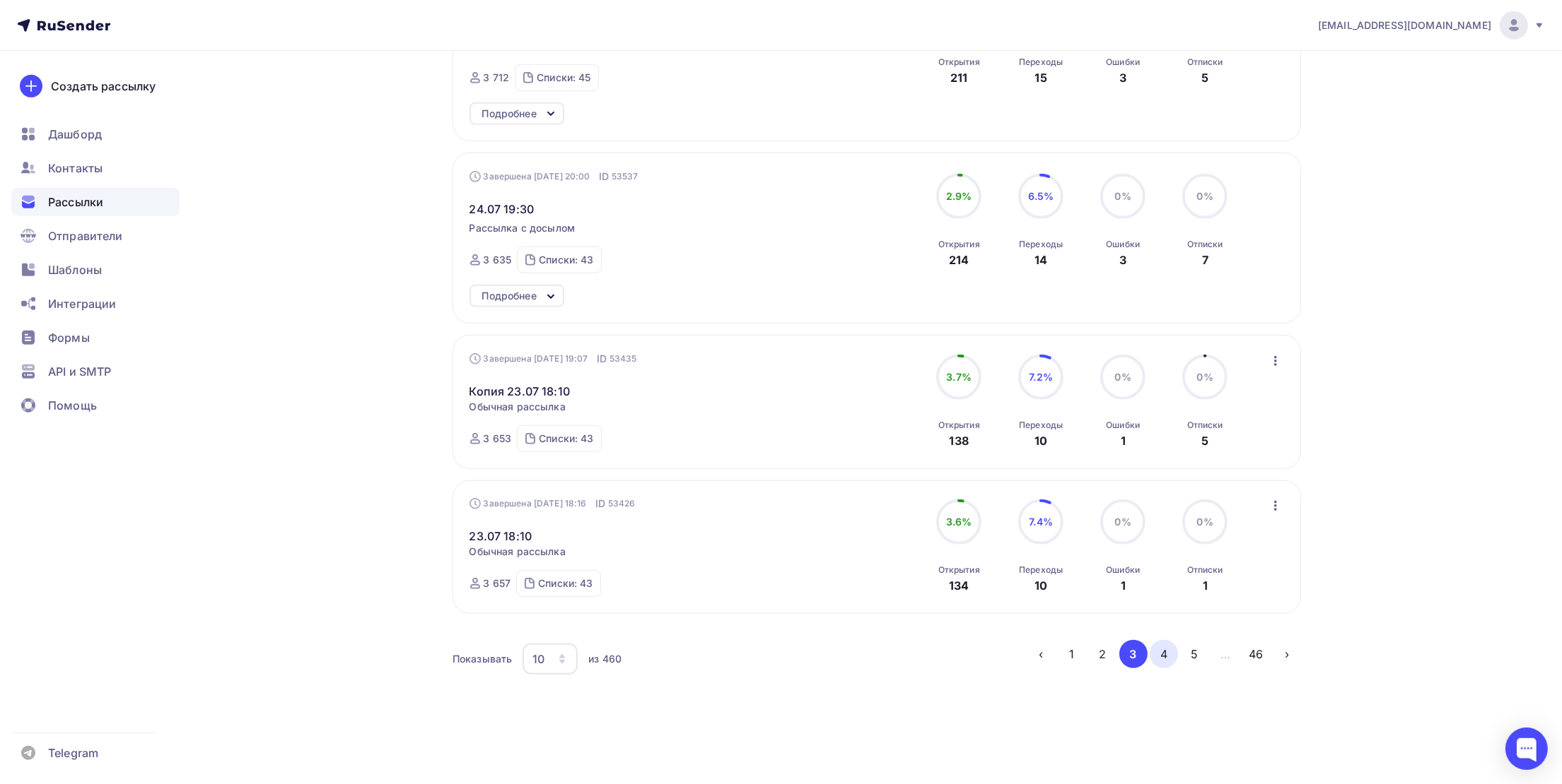
click at [1158, 654] on button "4" at bounding box center [1163, 654] width 28 height 28
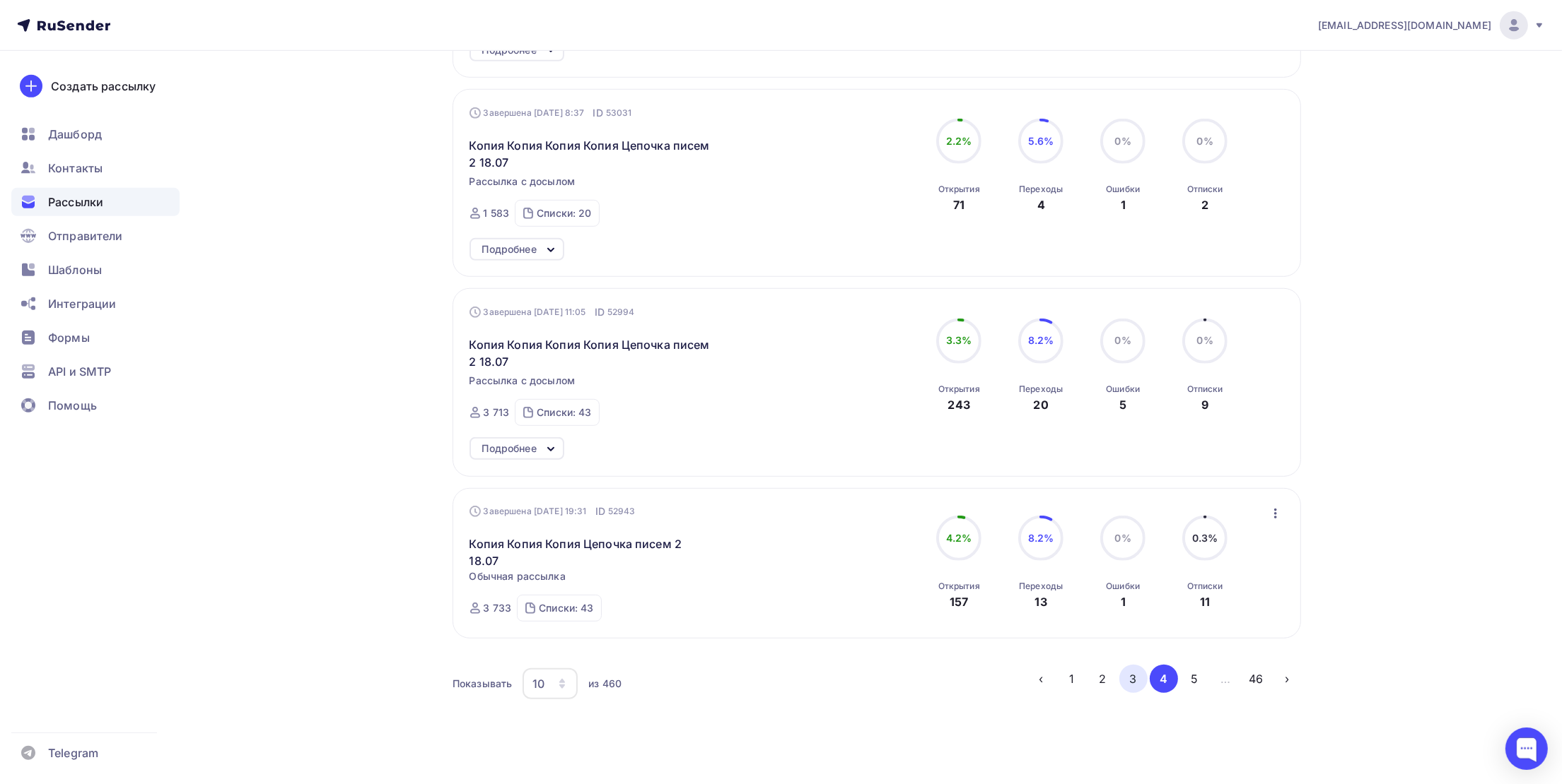
scroll to position [1358, 0]
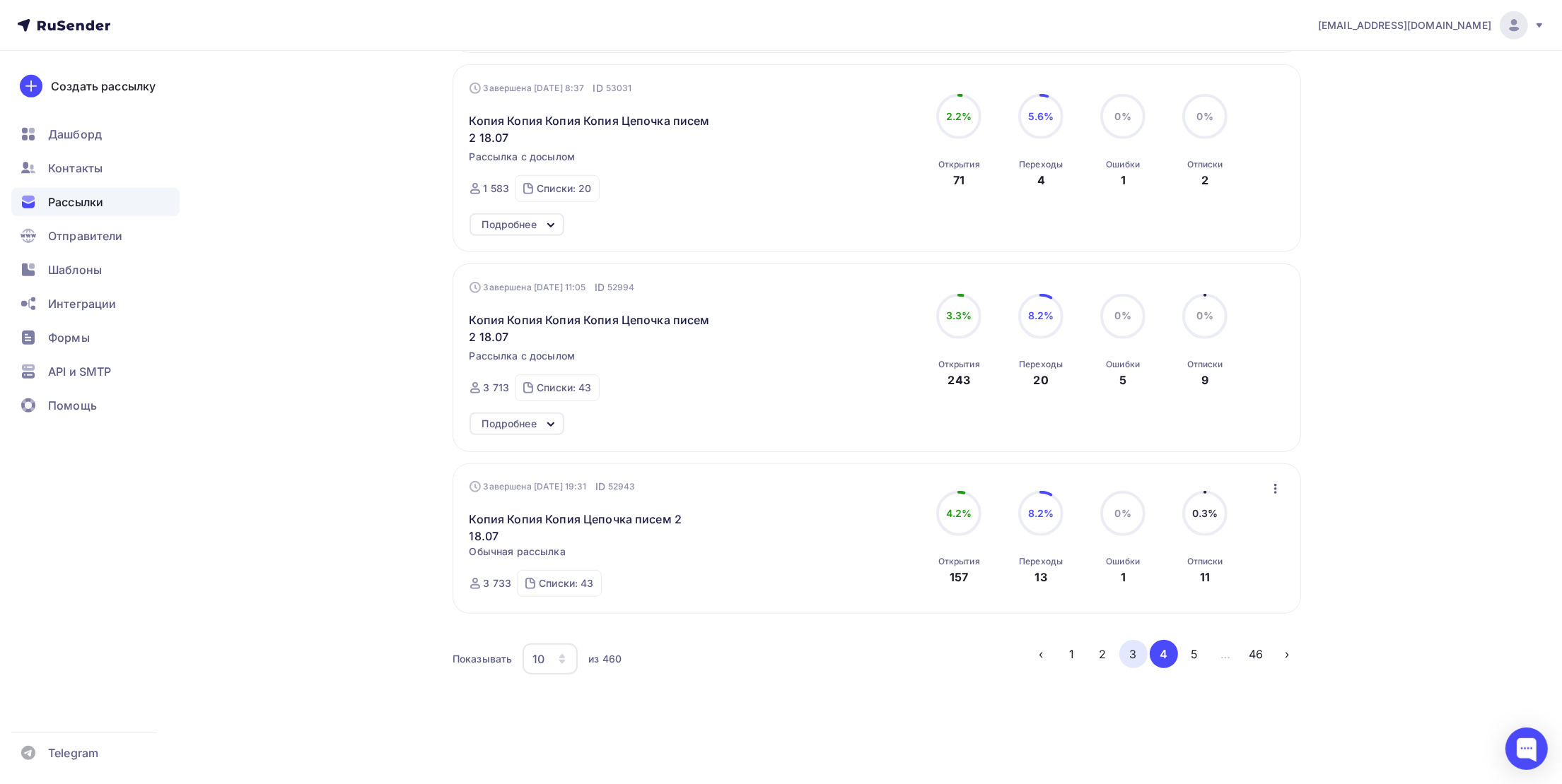
click at [1127, 647] on button "3" at bounding box center [1132, 654] width 28 height 28
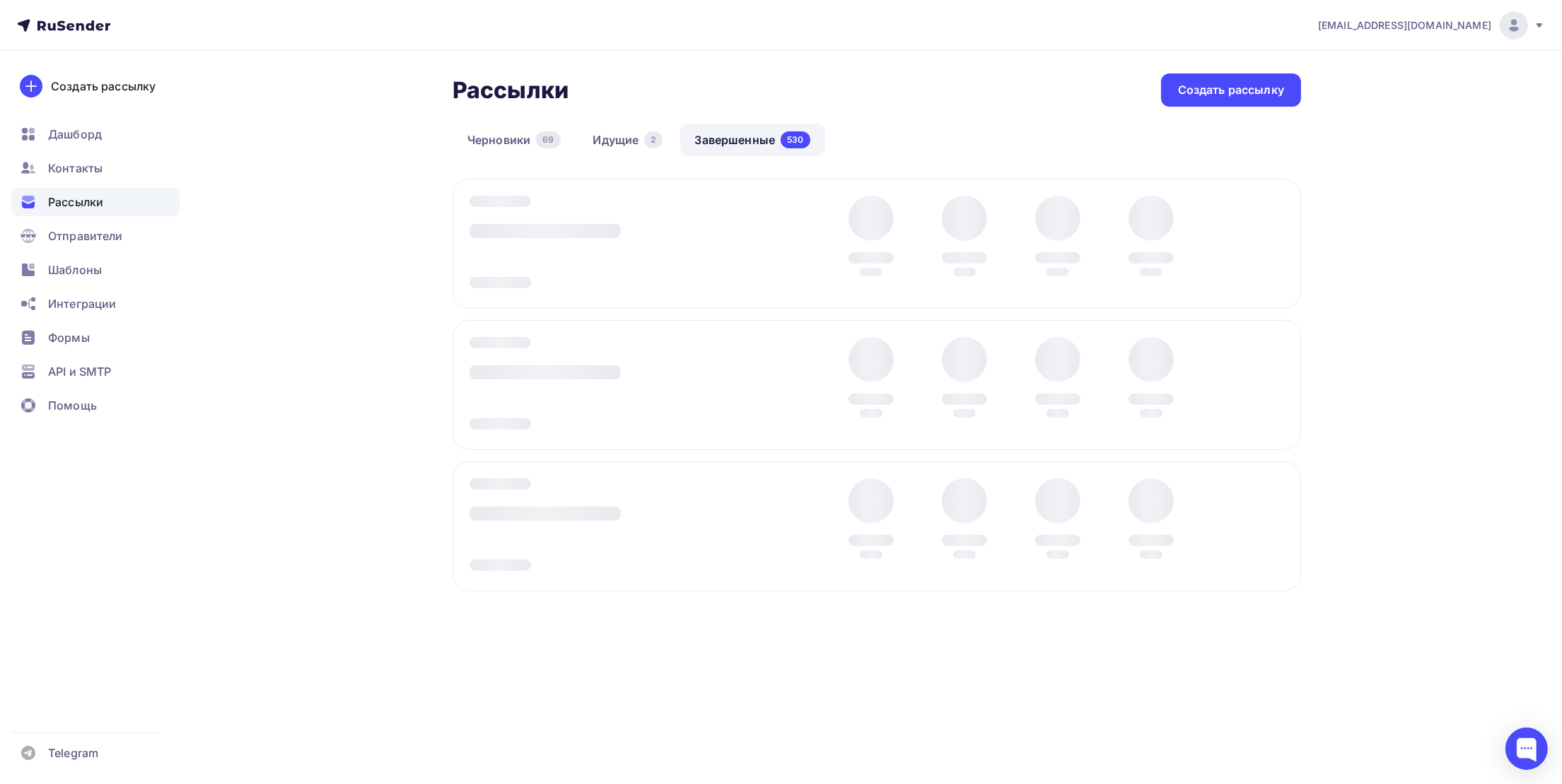
scroll to position [0, 0]
